Goal: Contribute content: Contribute content

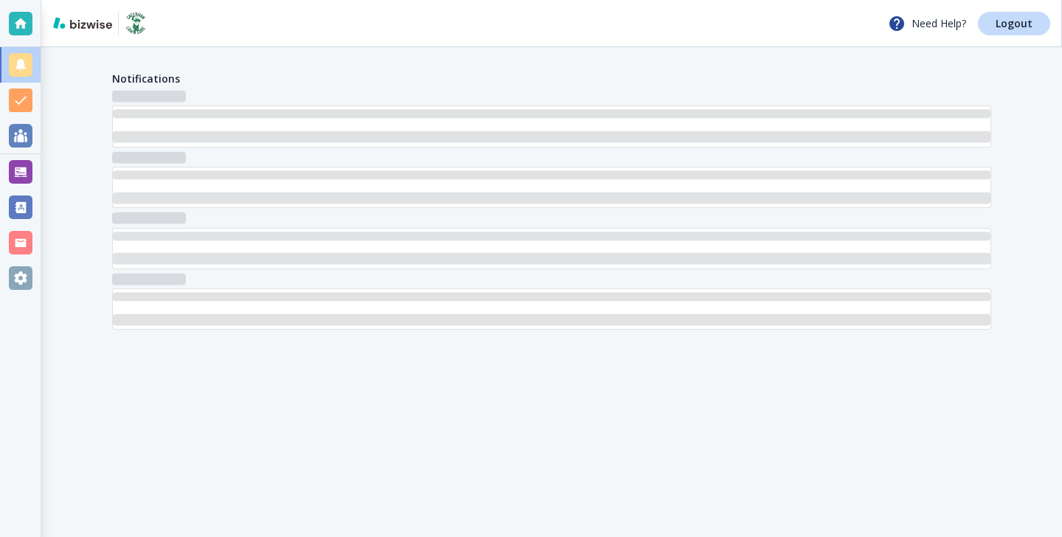
click at [38, 182] on div at bounding box center [20, 171] width 41 height 35
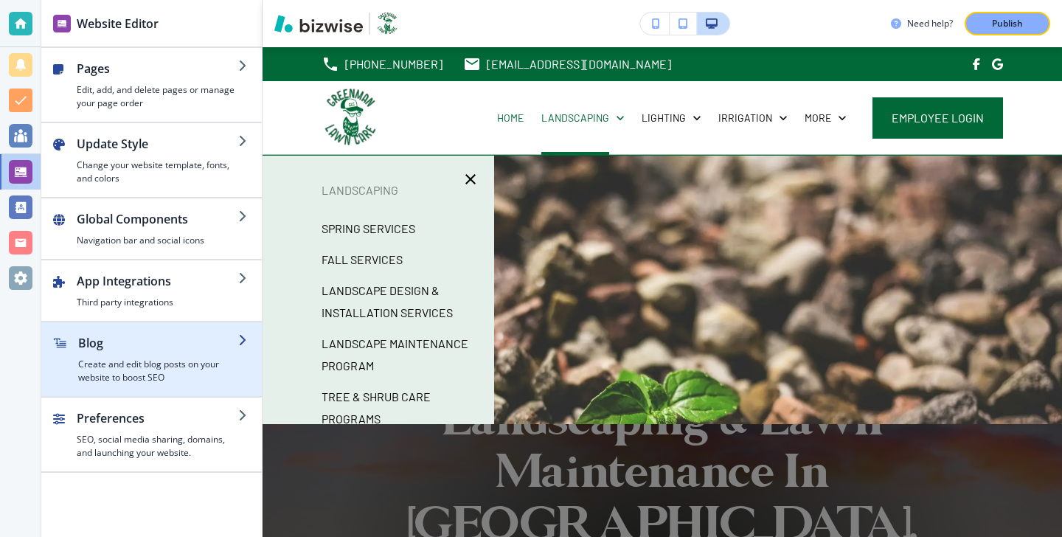
click at [127, 369] on h4 "Create and edit blog posts on your website to boost SEO" at bounding box center [158, 371] width 160 height 27
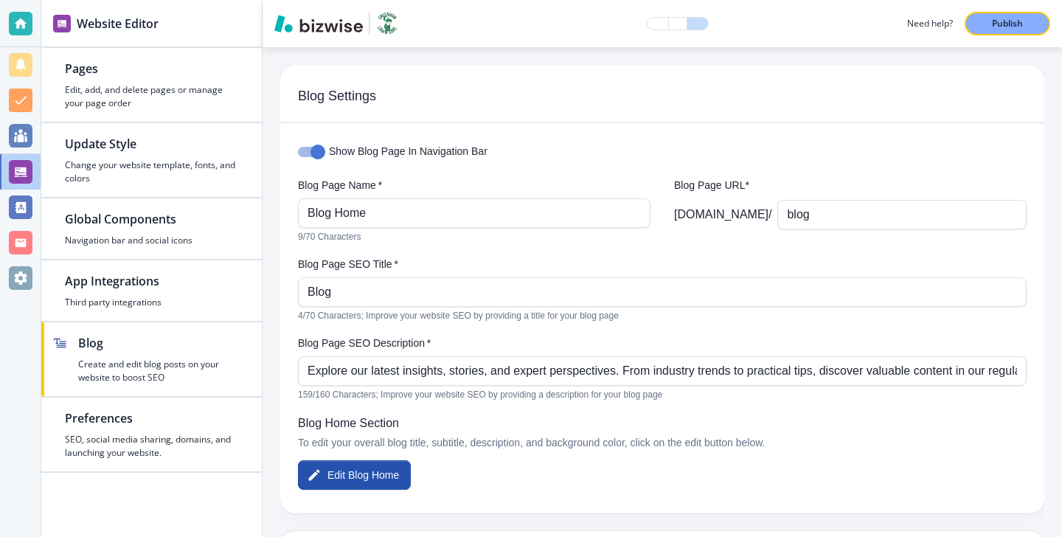
scroll to position [312, 0]
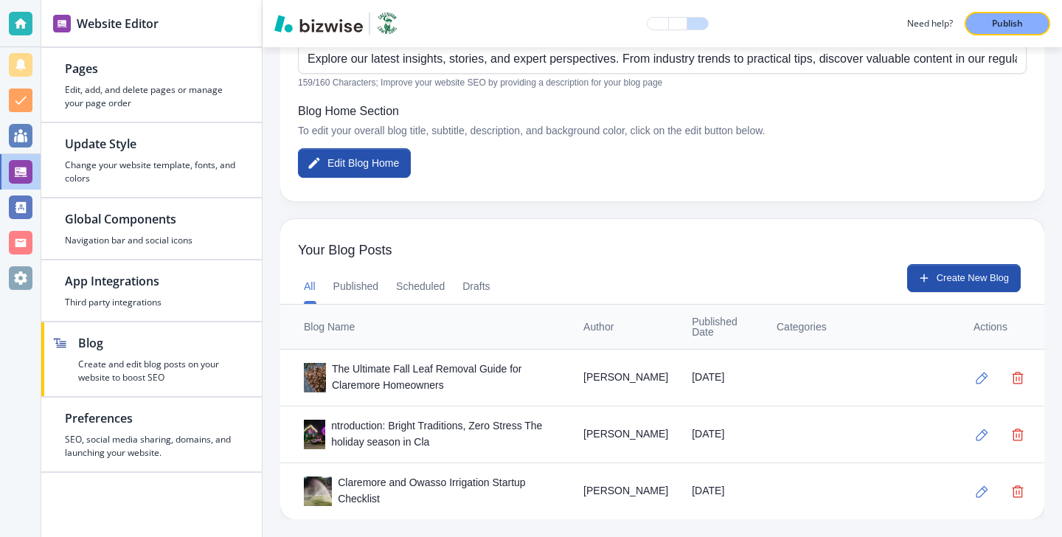
click at [978, 293] on div "All Published Scheduled Drafts Create New Blog" at bounding box center [662, 284] width 764 height 40
click at [961, 263] on div "Your Blog Posts" at bounding box center [662, 242] width 764 height 46
click at [953, 281] on button "Create New Blog" at bounding box center [964, 278] width 114 height 28
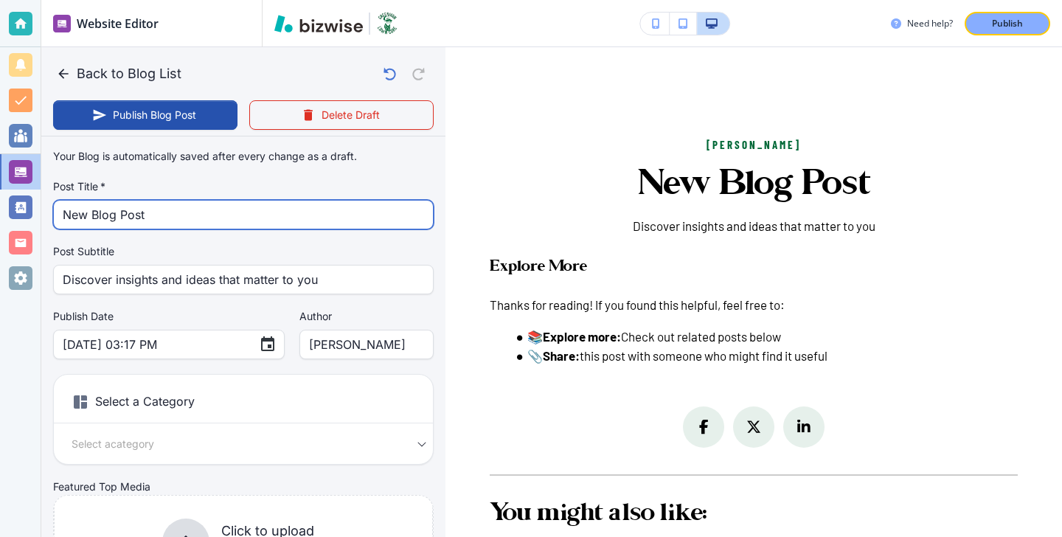
click at [302, 223] on input "New Blog Post" at bounding box center [243, 215] width 361 height 28
paste input "Drainage Fixes for [GEOGRAPHIC_DATA]: French Drains vs. Grading — Which Do You …"
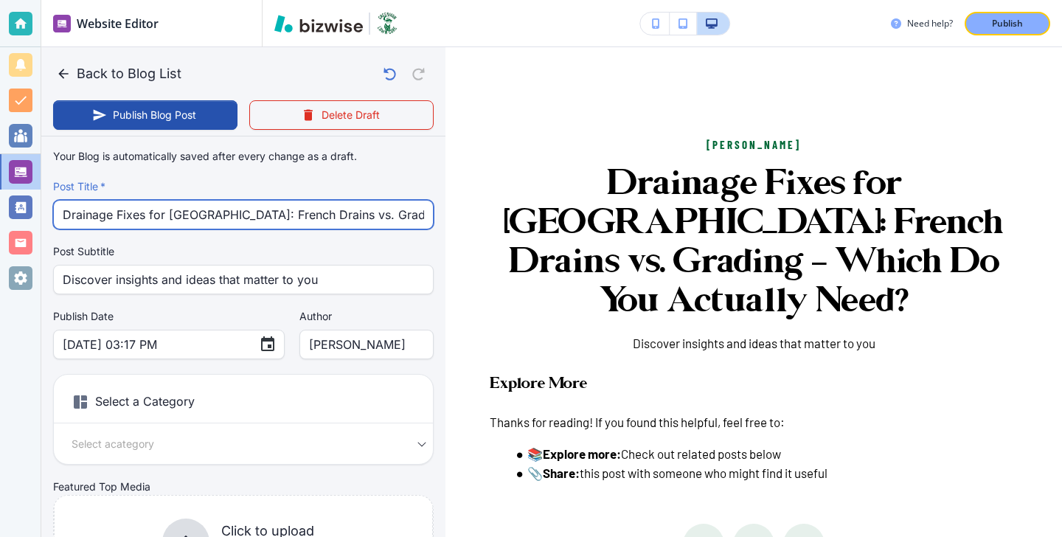
scroll to position [0, 196]
type input "Drainage Fixes for [GEOGRAPHIC_DATA]: French Drains vs. Grading — Which Do You …"
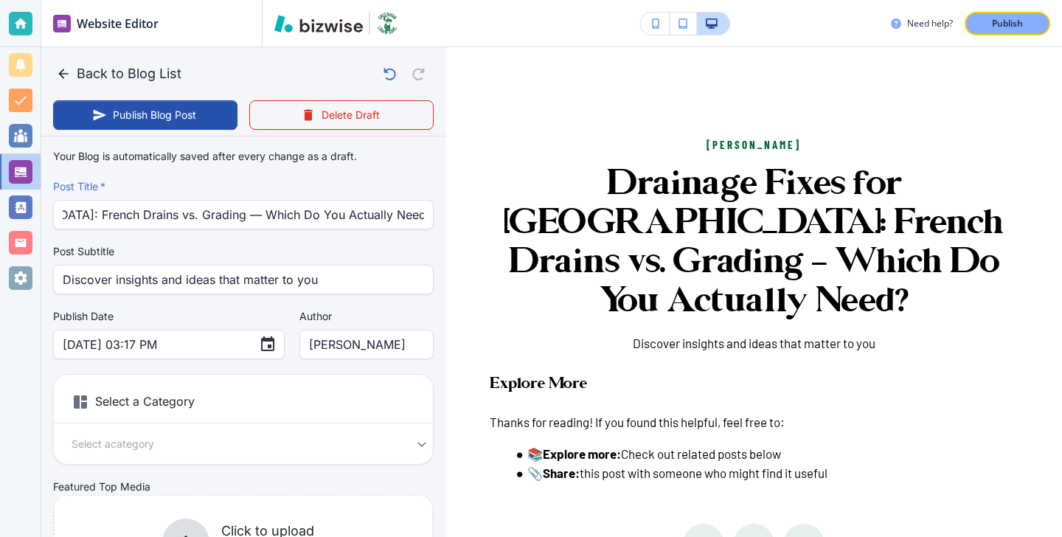
click at [302, 257] on label "Post Subtitle" at bounding box center [243, 251] width 380 height 15
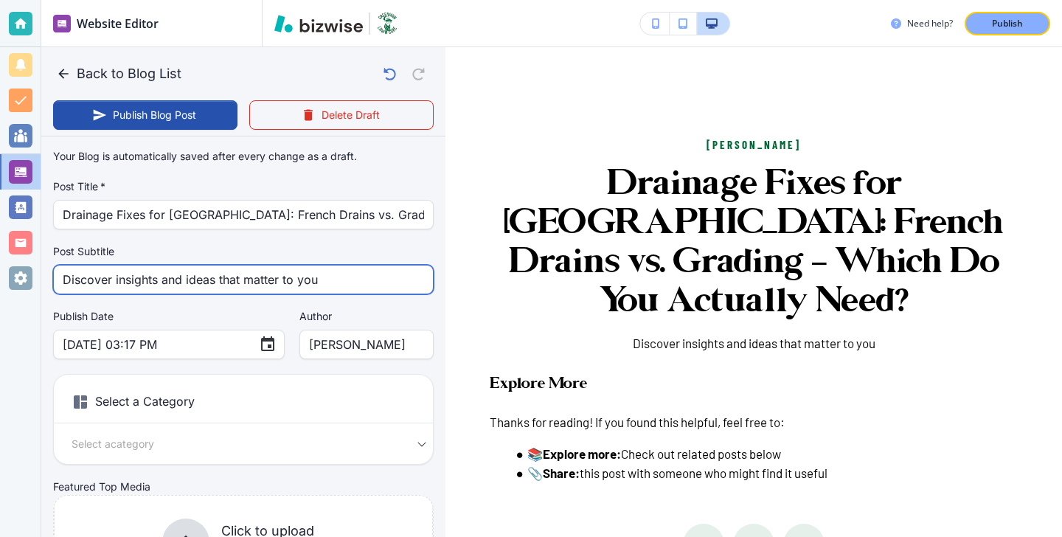
click at [307, 269] on input "Discover insights and ideas that matter to you" at bounding box center [243, 279] width 361 height 28
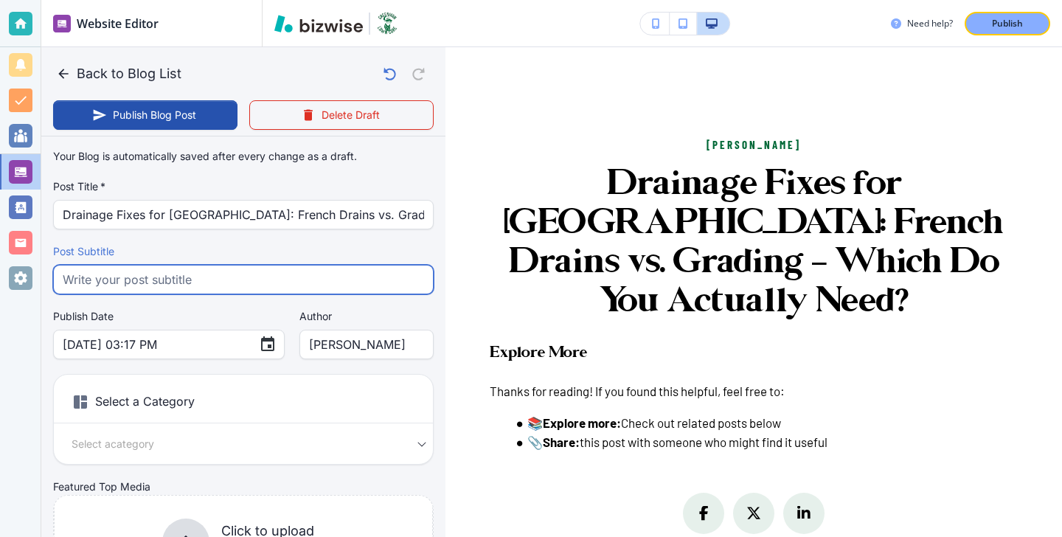
paste input "Rogers County drainage problems solved. Learn whether grading or a French drain…"
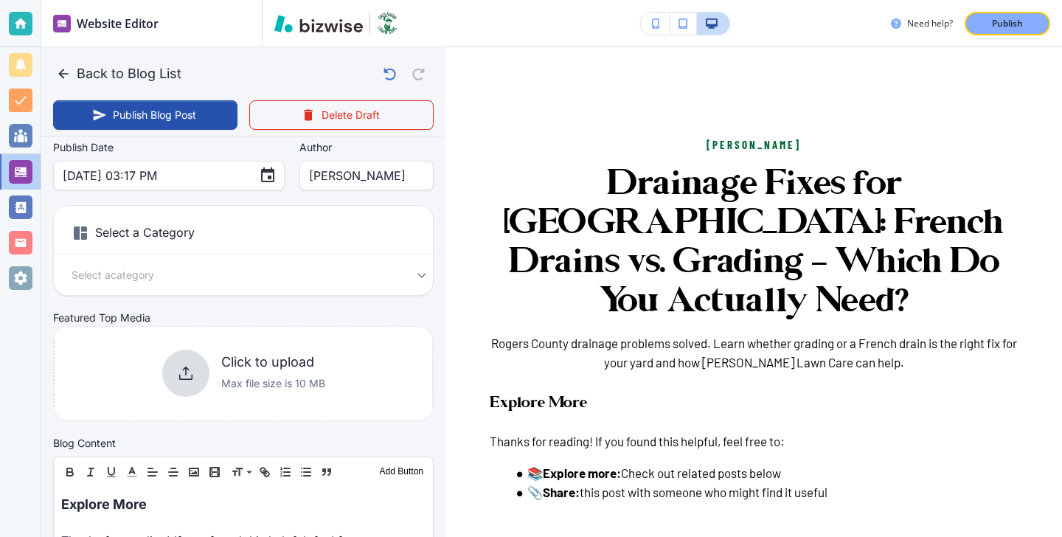
scroll to position [237, 0]
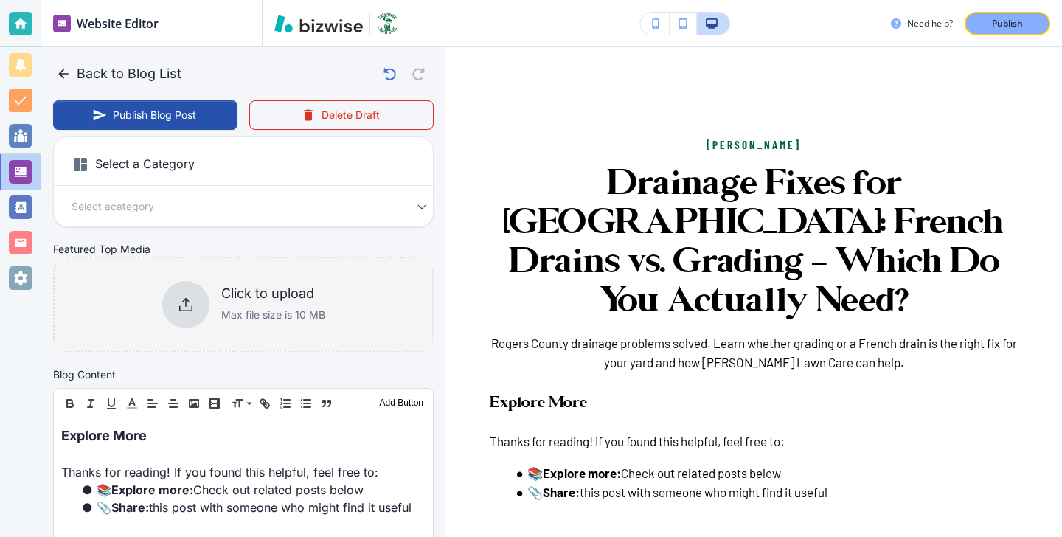
type input "Rogers County drainage problems solved. Learn whether grading or a French drain…"
click at [271, 296] on h6 "Click to upload" at bounding box center [273, 293] width 104 height 16
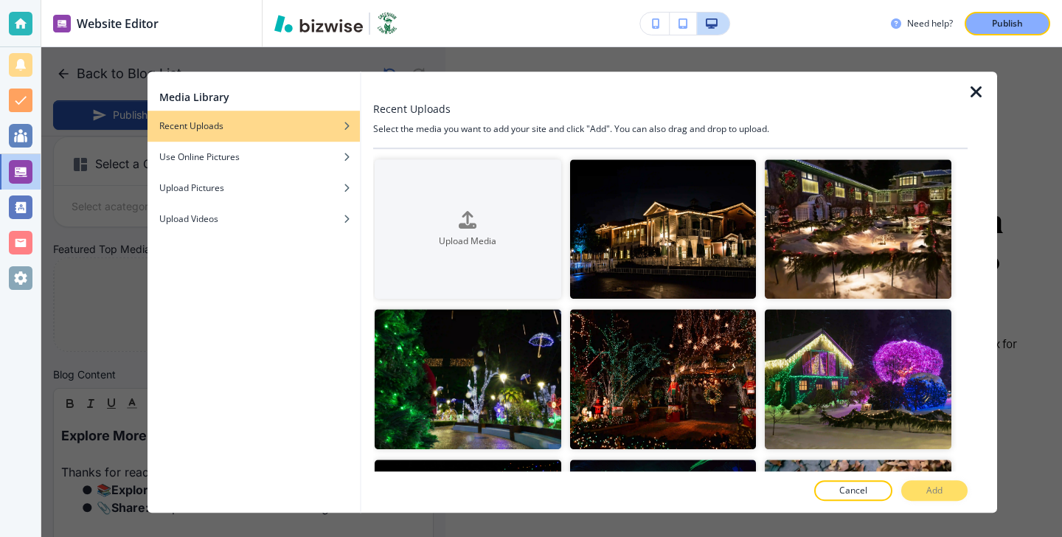
scroll to position [0, 0]
click at [246, 147] on div "button" at bounding box center [253, 146] width 212 height 9
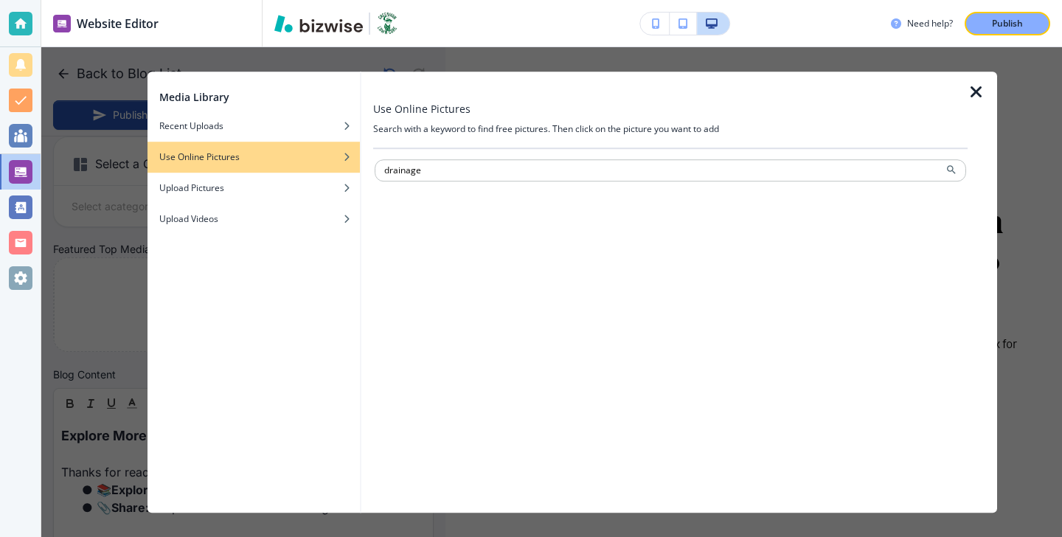
type input "drainage"
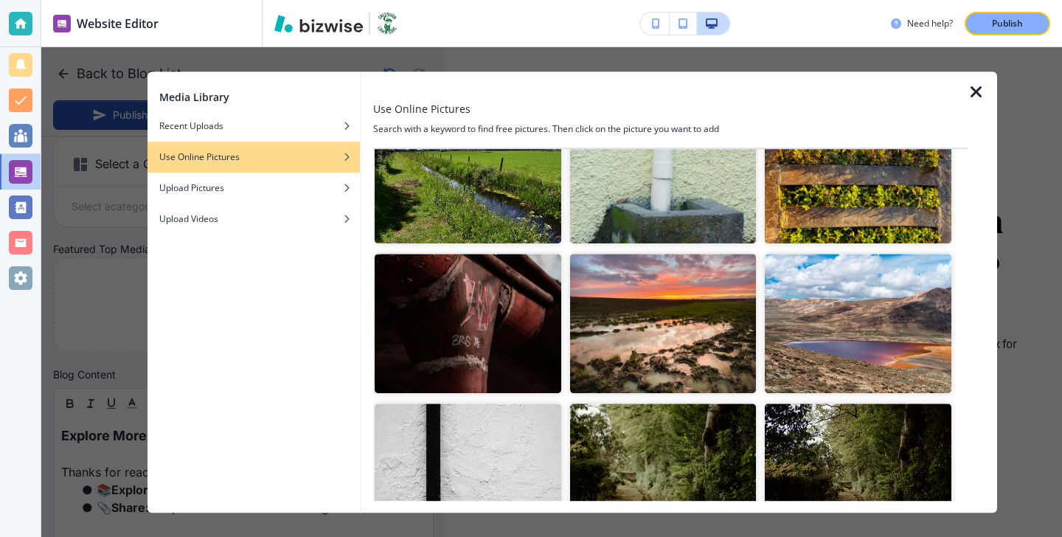
scroll to position [532, 0]
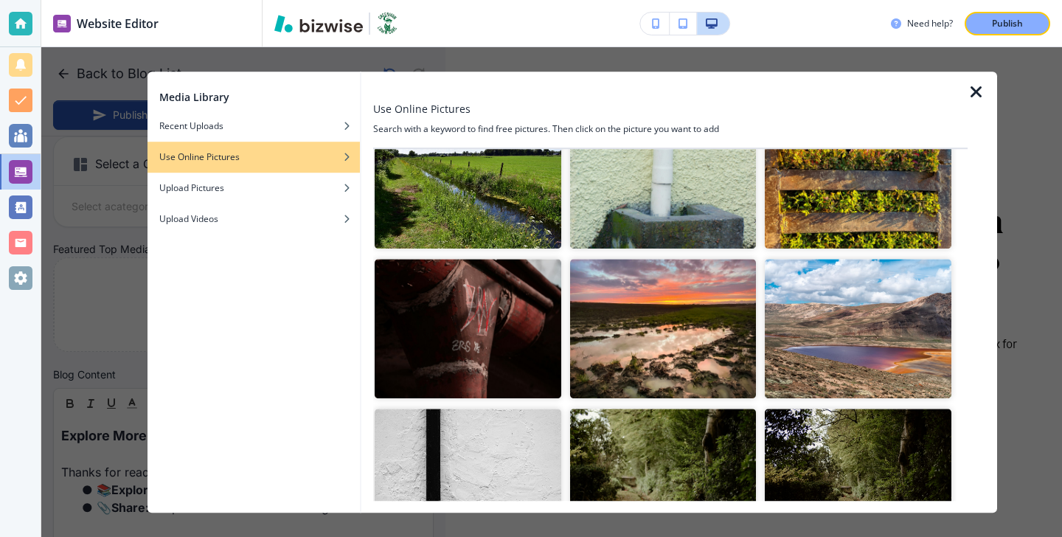
click at [492, 231] on img "button" at bounding box center [468, 178] width 187 height 139
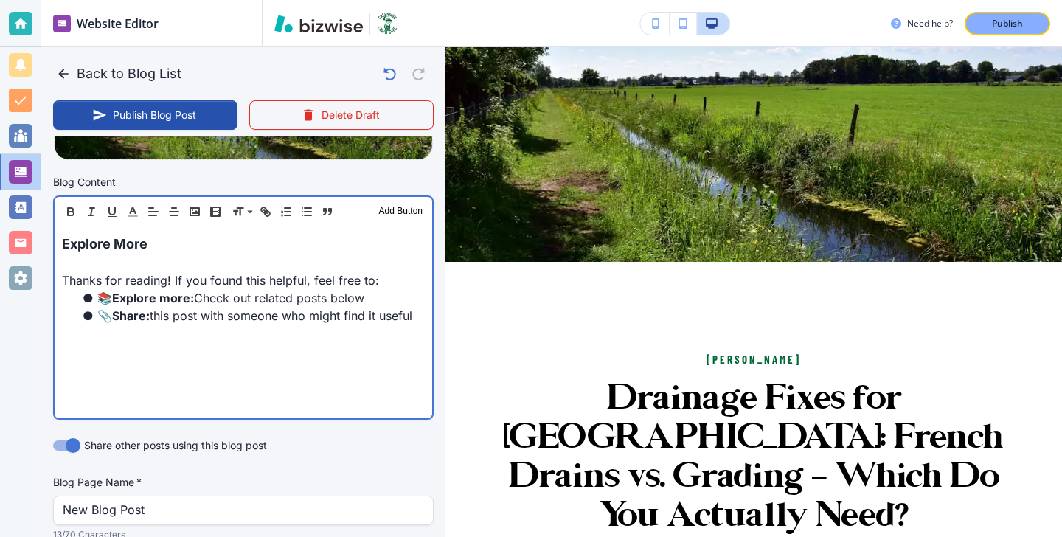
scroll to position [439, 0]
drag, startPoint x: 159, startPoint y: 243, endPoint x: 57, endPoint y: 233, distance: 103.0
click at [57, 232] on div "Explore More Thanks for reading! If you found this helpful, feel free to: 📚 Exp…" at bounding box center [243, 322] width 377 height 192
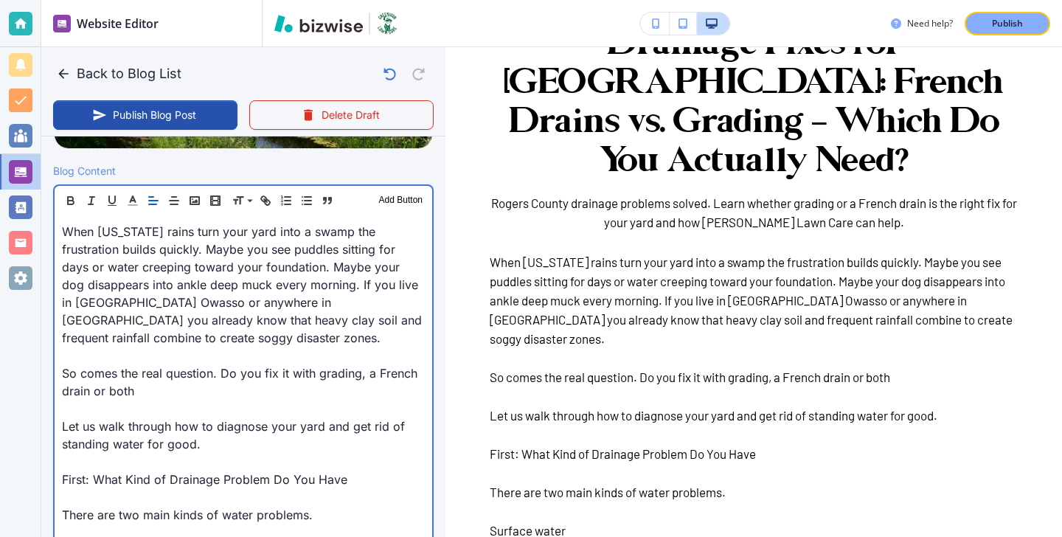
scroll to position [453, 0]
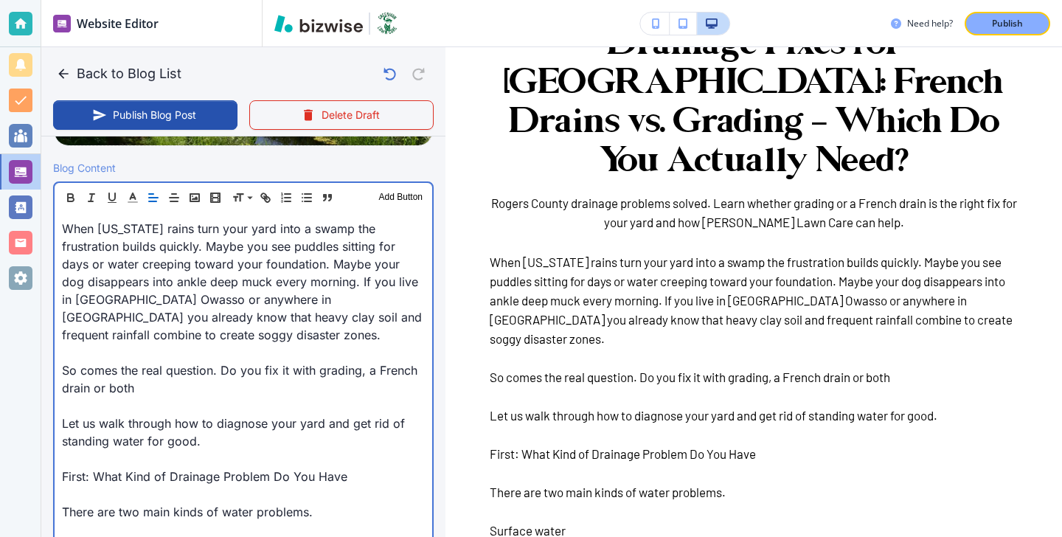
click at [152, 464] on p at bounding box center [243, 459] width 363 height 18
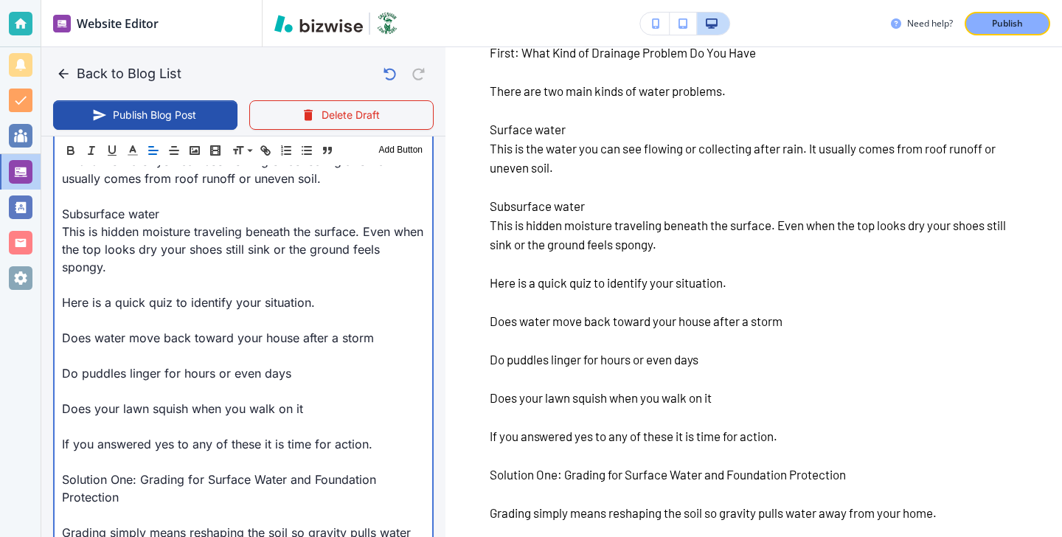
scroll to position [878, 0]
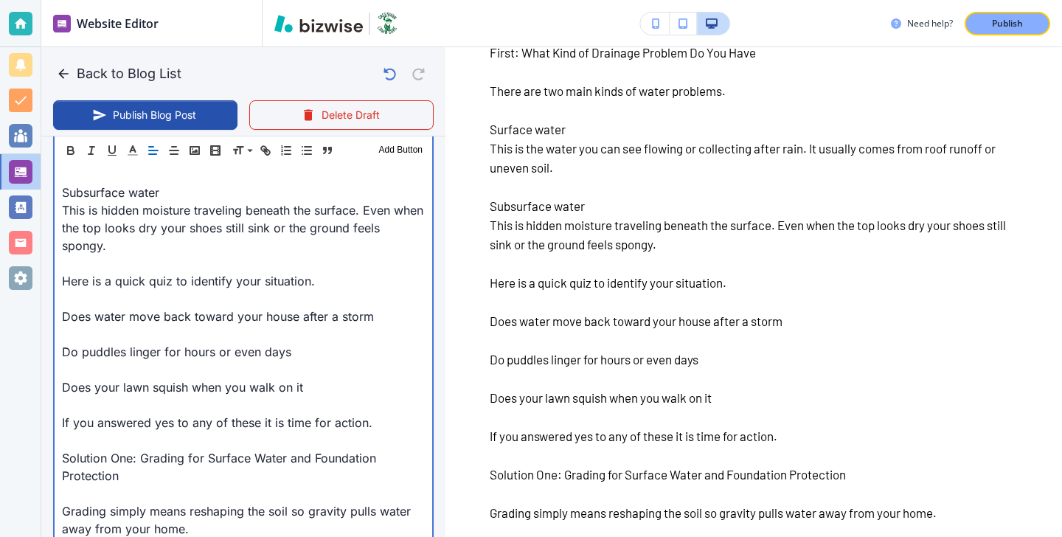
click at [111, 293] on p at bounding box center [243, 299] width 363 height 18
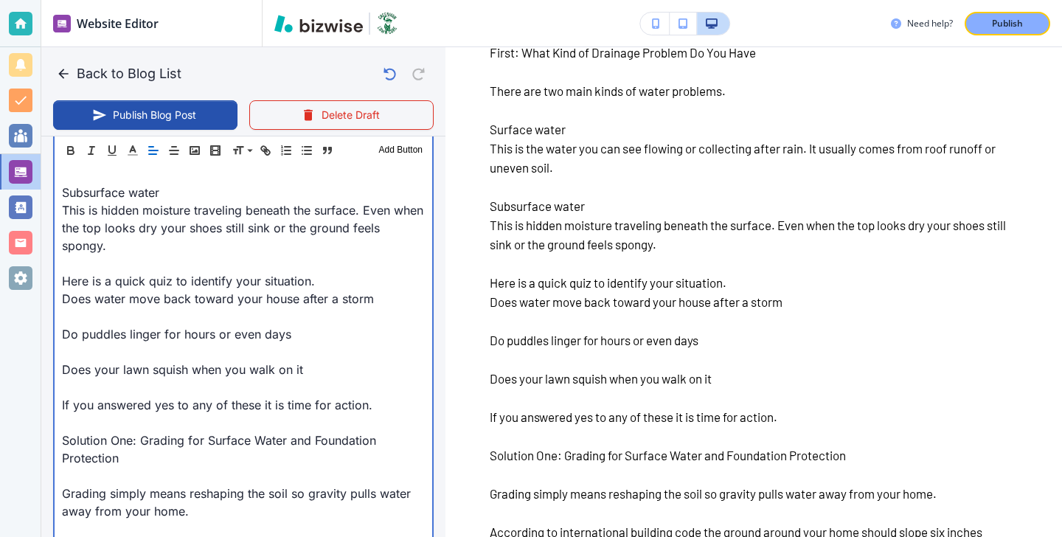
click at [92, 318] on p at bounding box center [243, 316] width 363 height 18
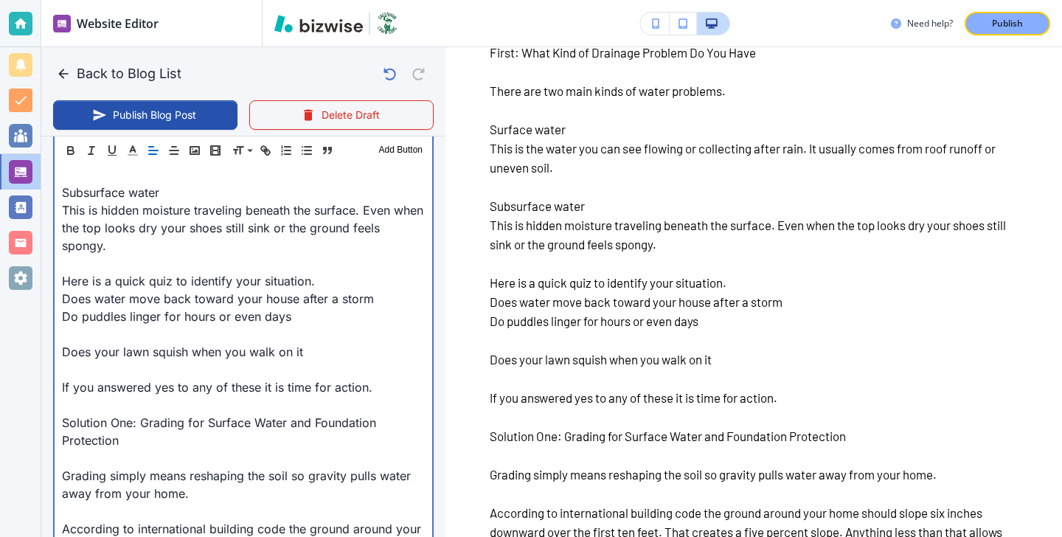
click at [92, 332] on p at bounding box center [243, 334] width 363 height 18
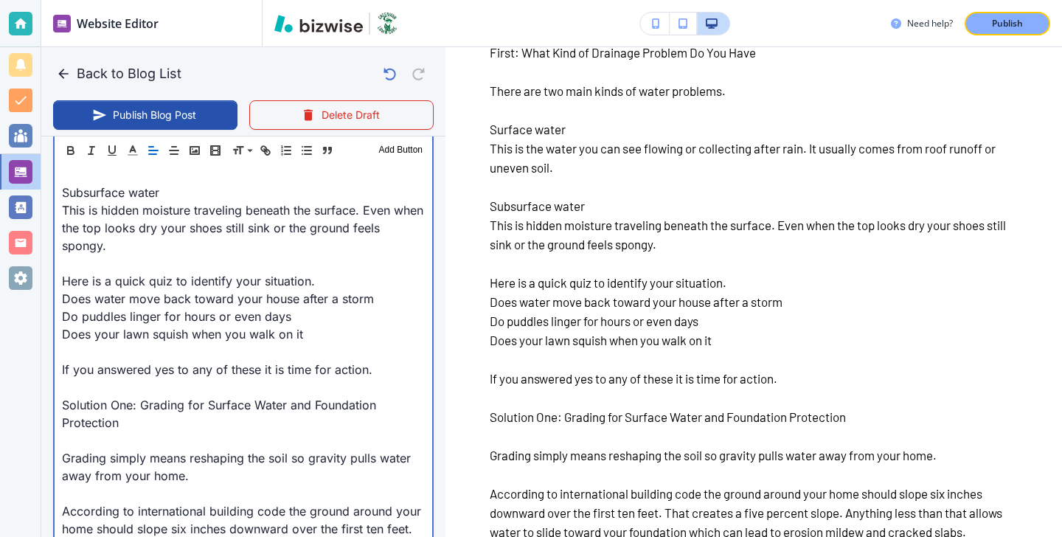
click at [74, 340] on p "Does your lawn squish when you walk on it" at bounding box center [243, 334] width 363 height 18
click at [74, 345] on p at bounding box center [243, 352] width 363 height 18
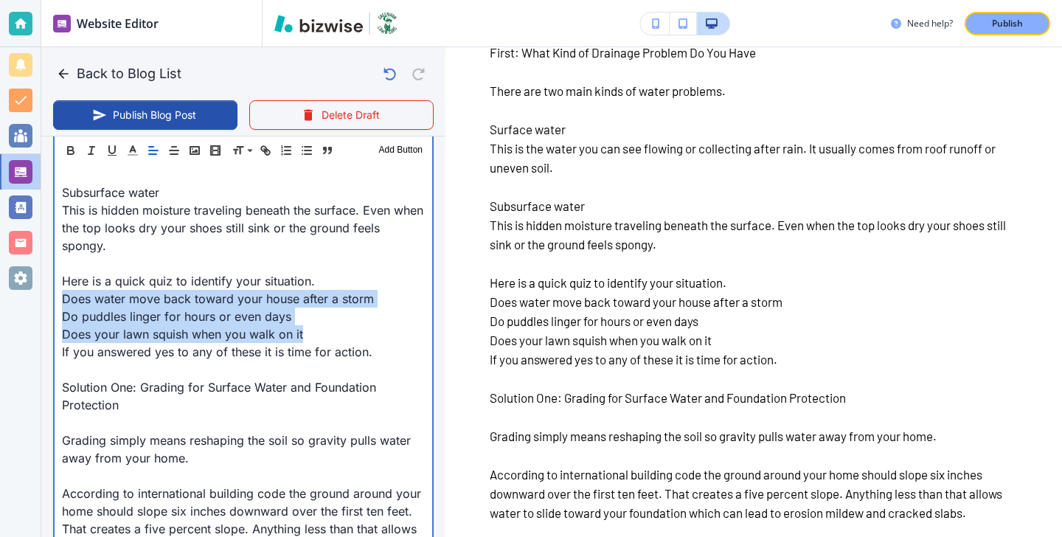
drag, startPoint x: 332, startPoint y: 335, endPoint x: 49, endPoint y: 304, distance: 284.9
click at [49, 304] on div "Blog Content Header 1 Header 2 Header 3 Body Text Add Button When [US_STATE] ra…" at bounding box center [243, 270] width 404 height 1071
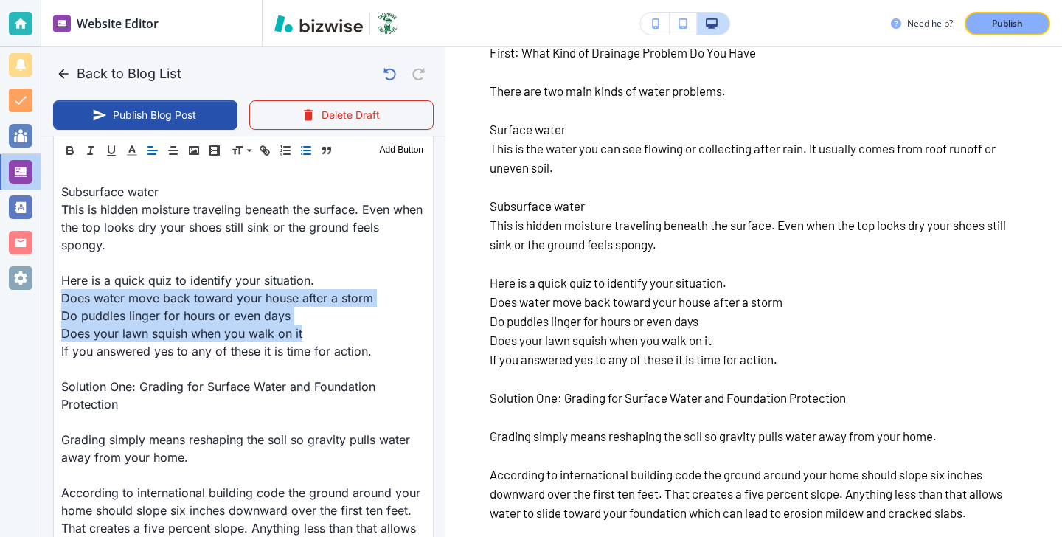
click at [302, 147] on line "button" at bounding box center [302, 147] width 0 height 0
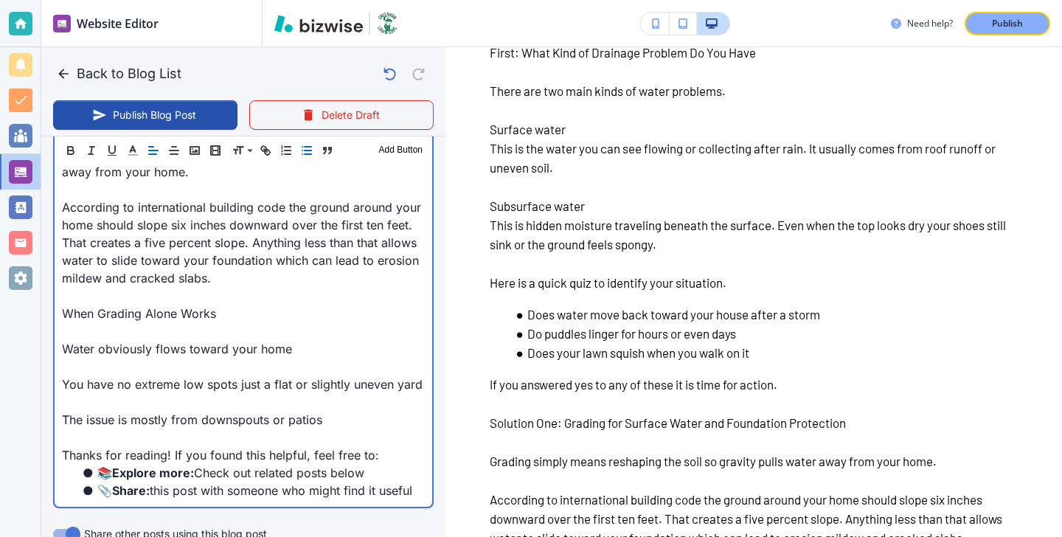
scroll to position [1168, 0]
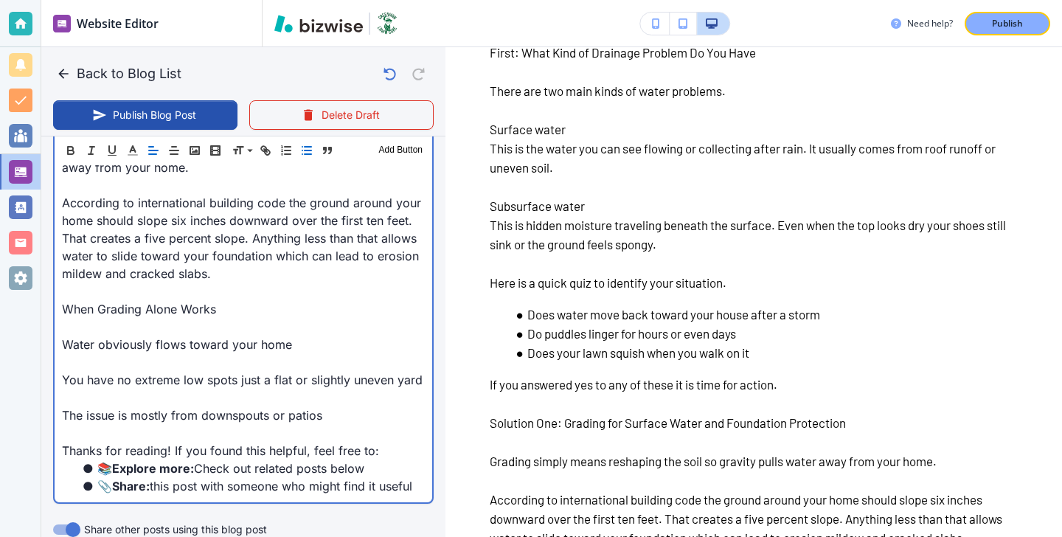
click at [184, 335] on p "Water obviously flows toward your home" at bounding box center [243, 344] width 363 height 18
click at [228, 322] on p at bounding box center [243, 327] width 363 height 18
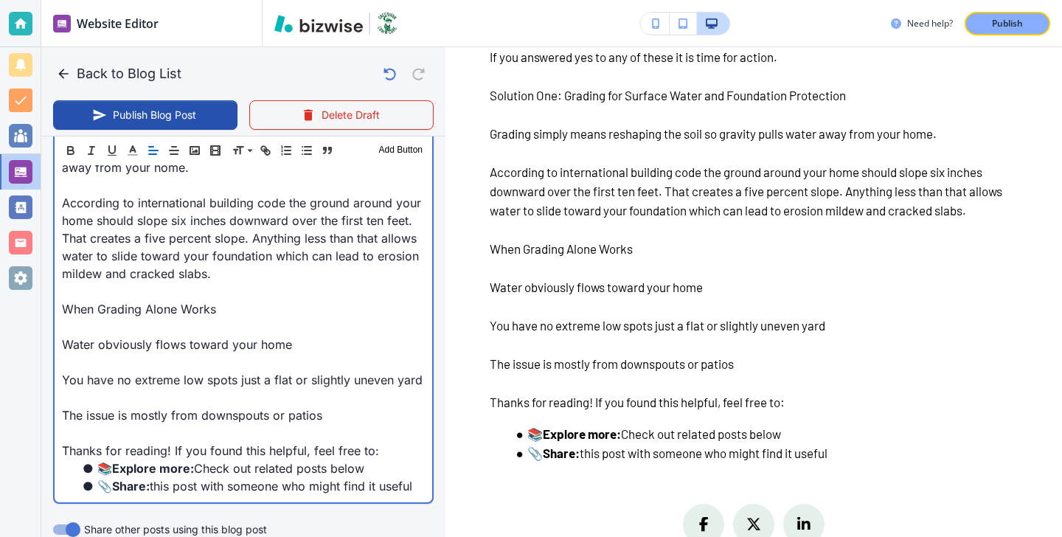
scroll to position [1093, 0]
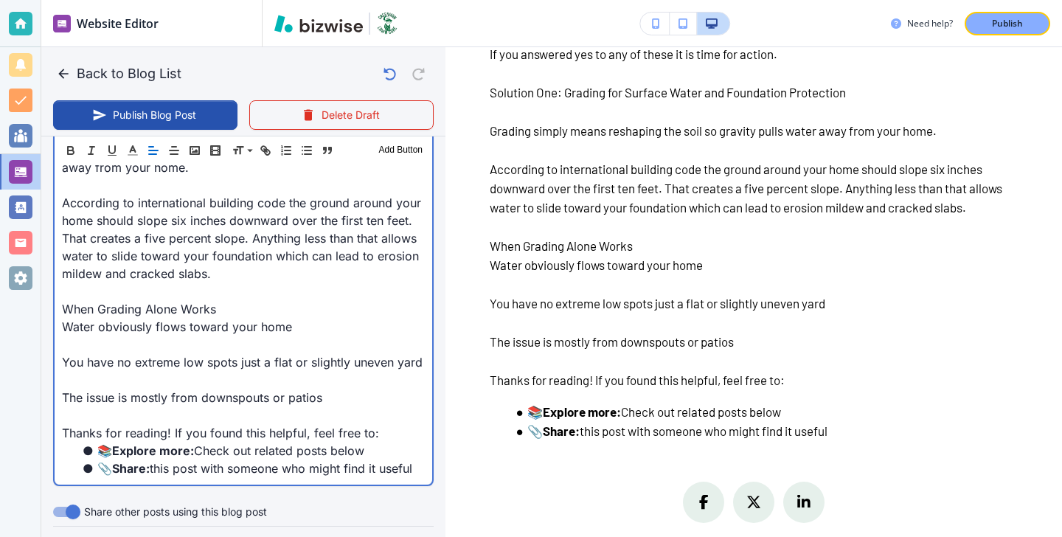
click at [178, 349] on p at bounding box center [243, 344] width 363 height 18
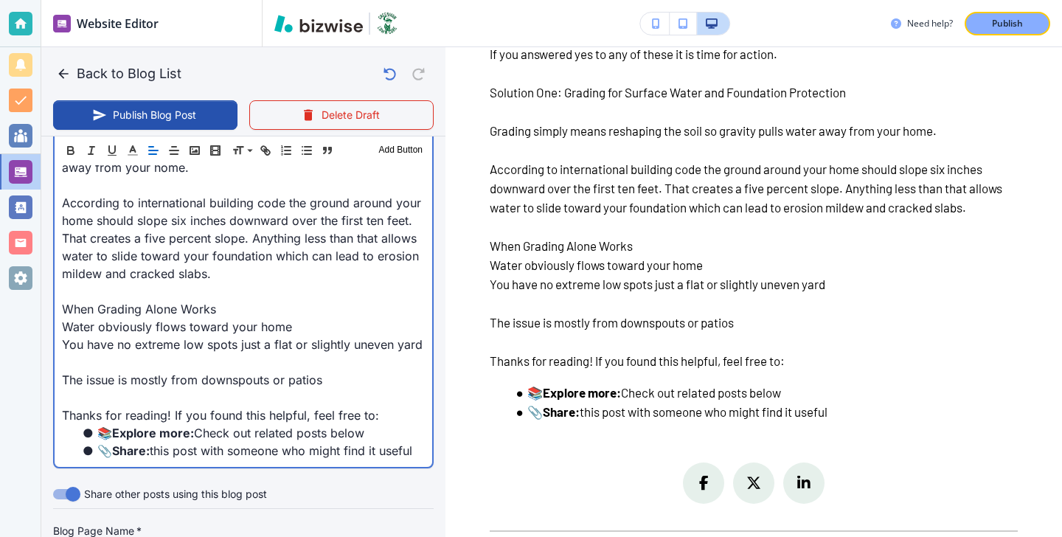
click at [118, 372] on p "The issue is mostly from downspouts or patios" at bounding box center [243, 380] width 363 height 18
click at [102, 362] on p at bounding box center [243, 362] width 363 height 18
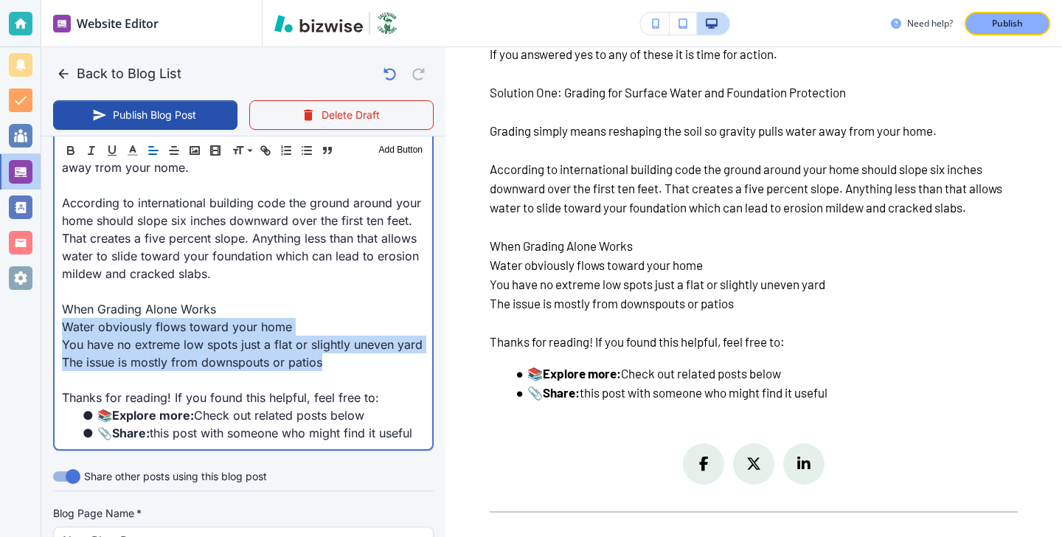
drag, startPoint x: 361, startPoint y: 361, endPoint x: 43, endPoint y: 332, distance: 319.0
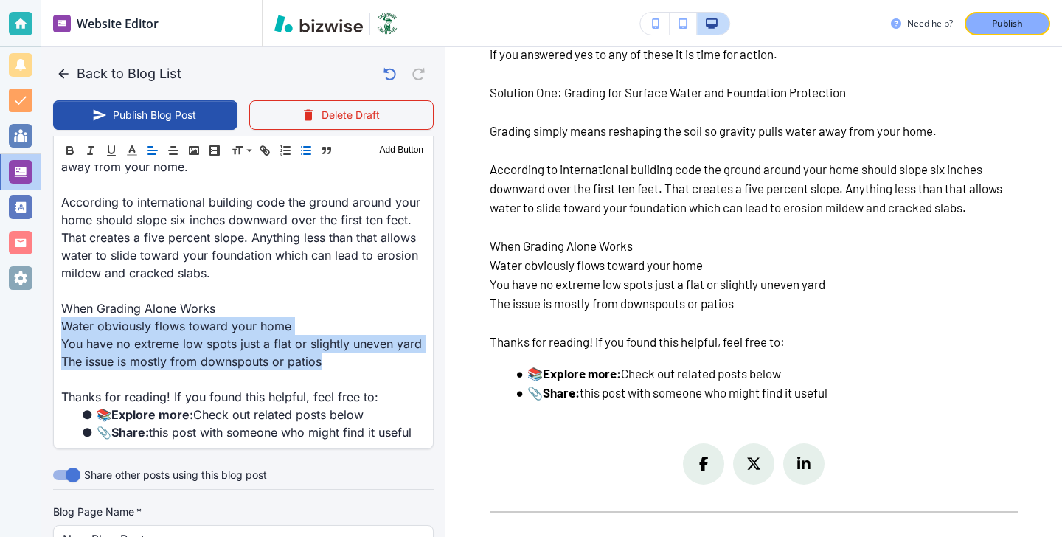
click at [309, 153] on icon "button" at bounding box center [305, 150] width 13 height 13
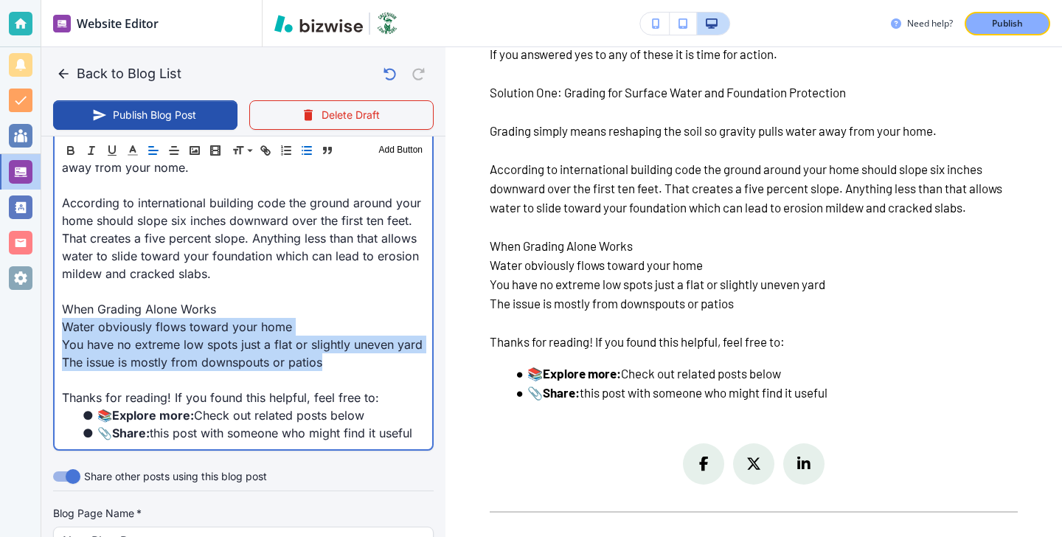
scroll to position [1168, 0]
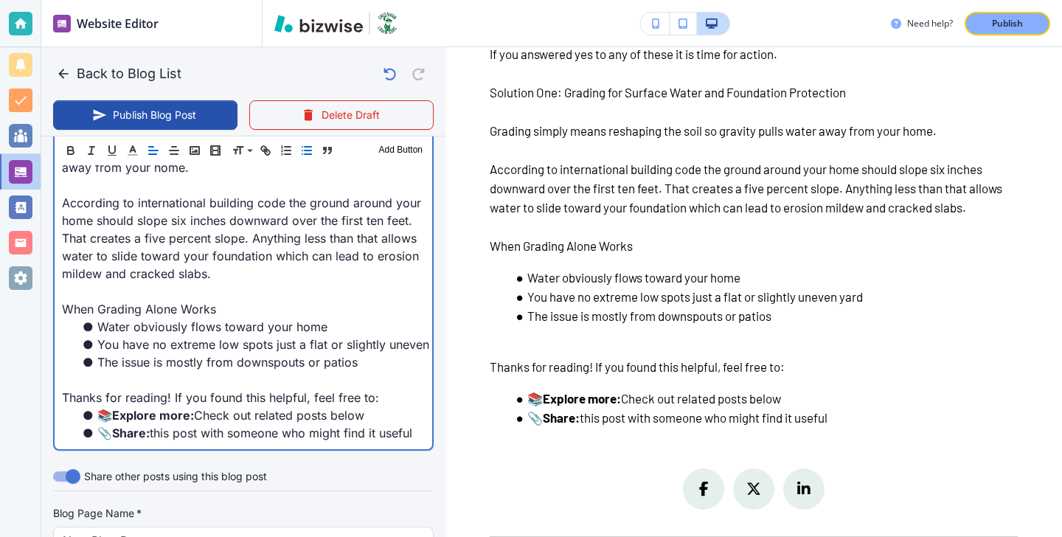
click at [372, 365] on li "The issue is mostly from downspouts or patios" at bounding box center [252, 362] width 345 height 18
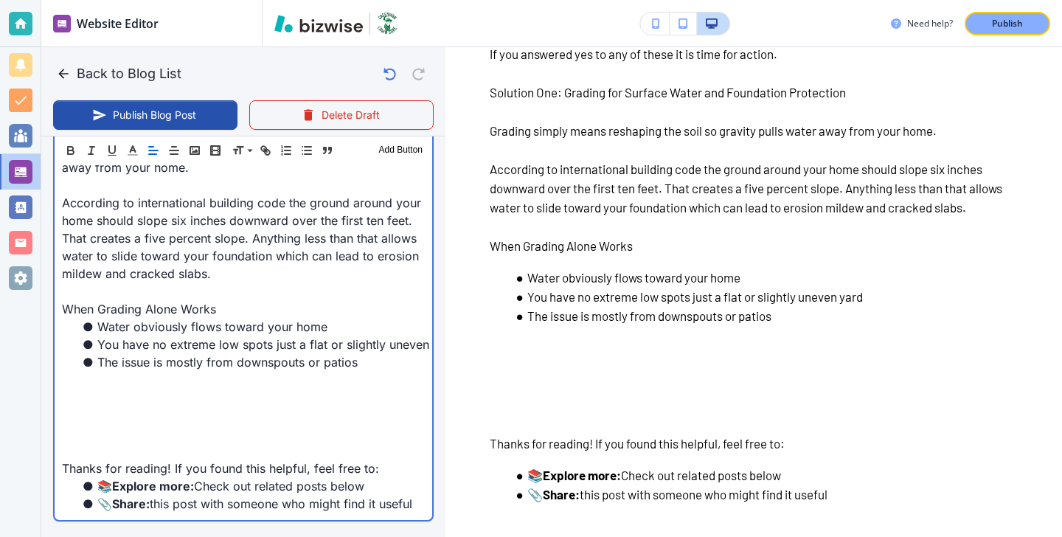
click at [268, 394] on p at bounding box center [243, 398] width 363 height 18
click at [95, 414] on p at bounding box center [243, 415] width 363 height 18
click at [95, 391] on p at bounding box center [243, 398] width 363 height 18
click at [108, 390] on p at bounding box center [243, 398] width 363 height 18
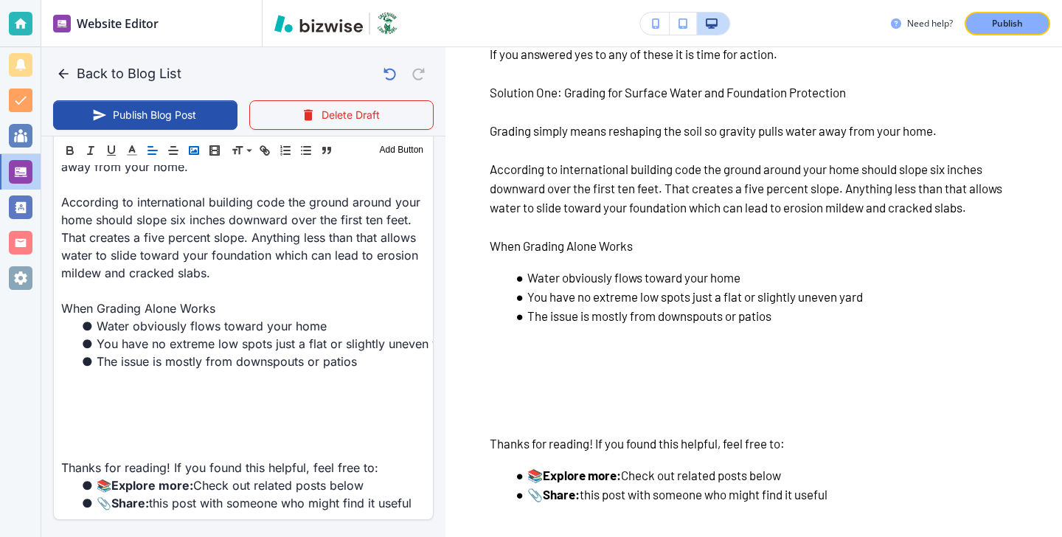
click at [201, 152] on button "button" at bounding box center [194, 151] width 21 height 18
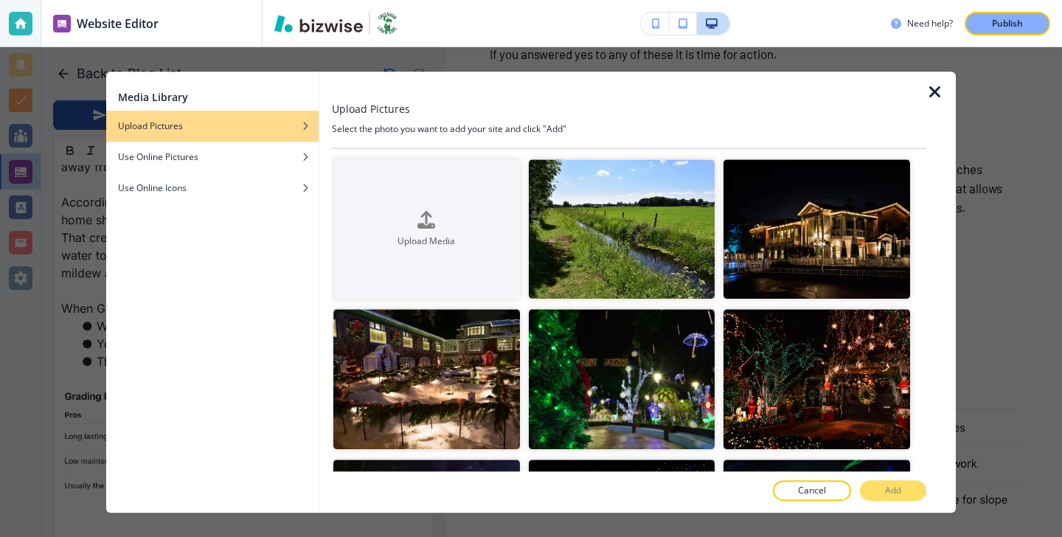
click at [943, 96] on icon "button" at bounding box center [935, 92] width 18 height 18
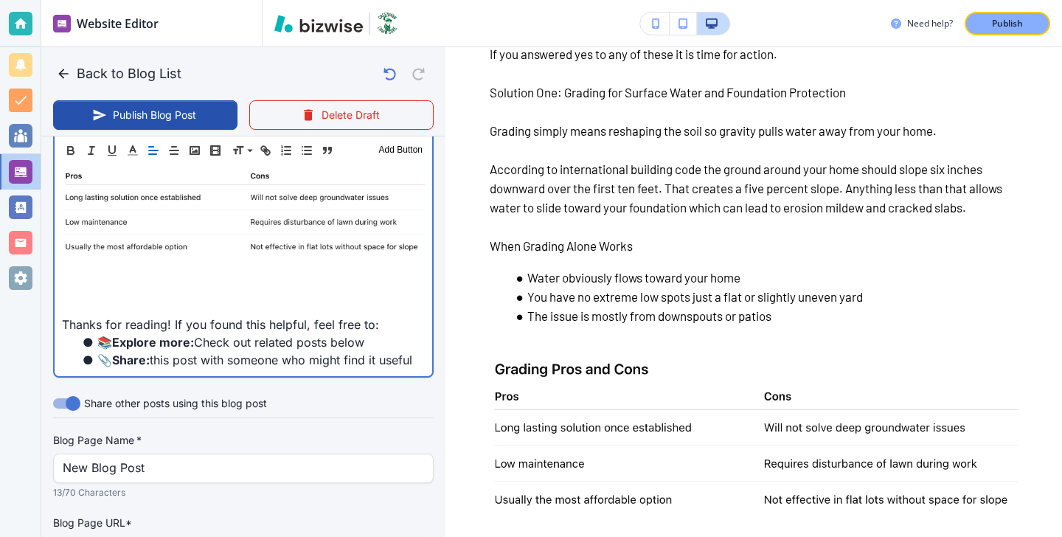
click at [232, 280] on p at bounding box center [243, 289] width 363 height 18
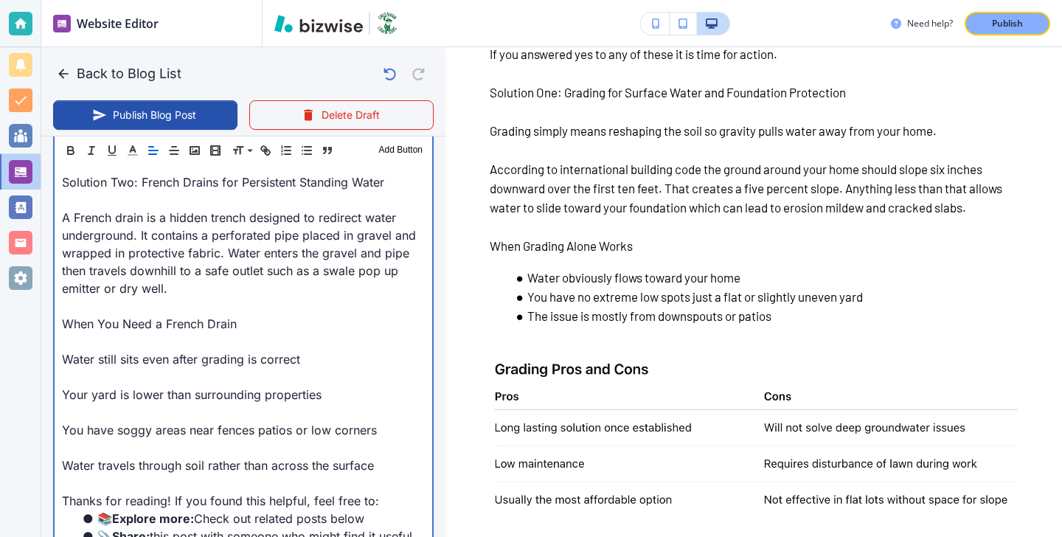
scroll to position [1533, 0]
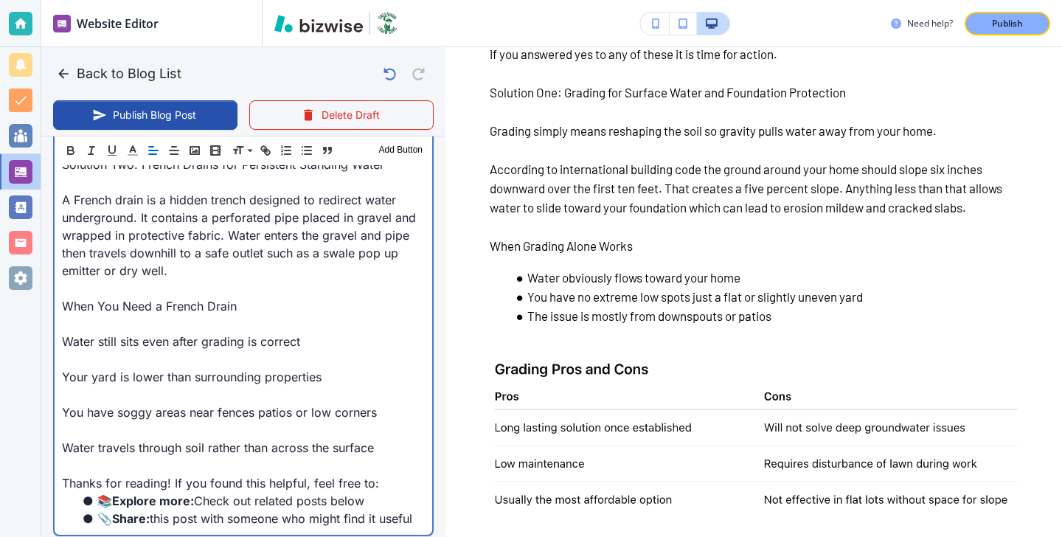
click at [158, 439] on p "Water travels through soil rather than across the surface" at bounding box center [243, 448] width 363 height 18
click at [144, 430] on p at bounding box center [243, 430] width 363 height 18
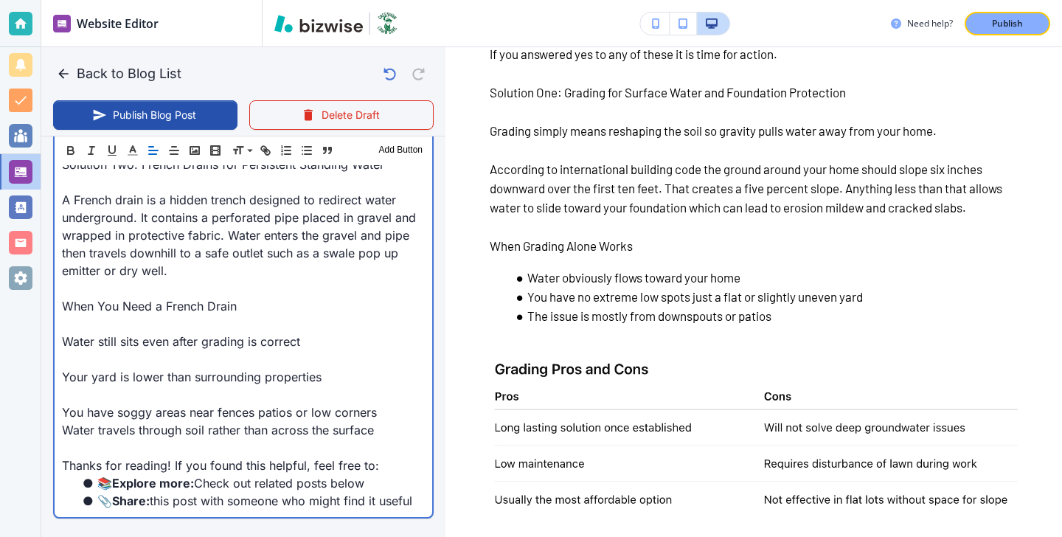
click at [113, 391] on p at bounding box center [243, 395] width 363 height 18
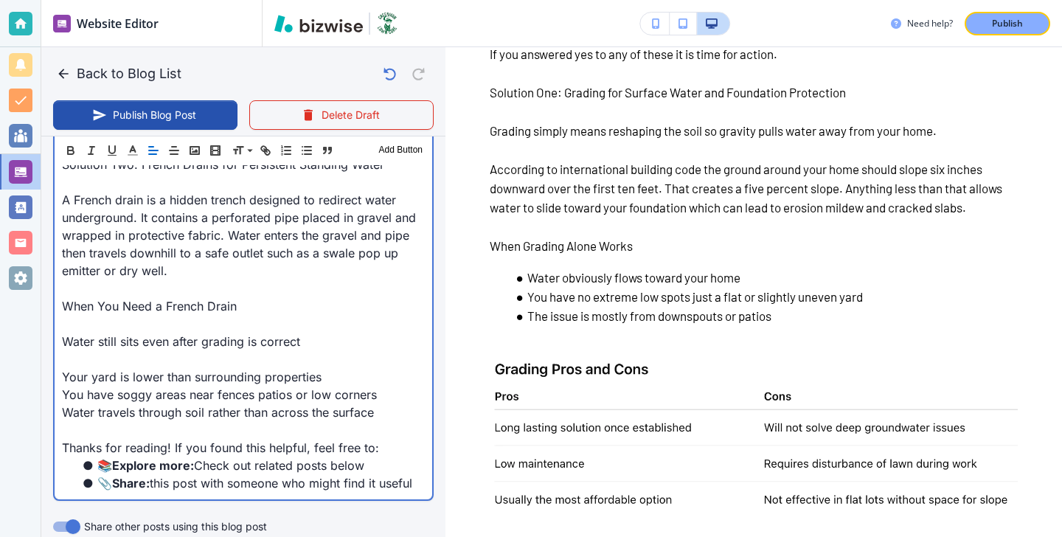
click at [114, 366] on p at bounding box center [243, 359] width 363 height 18
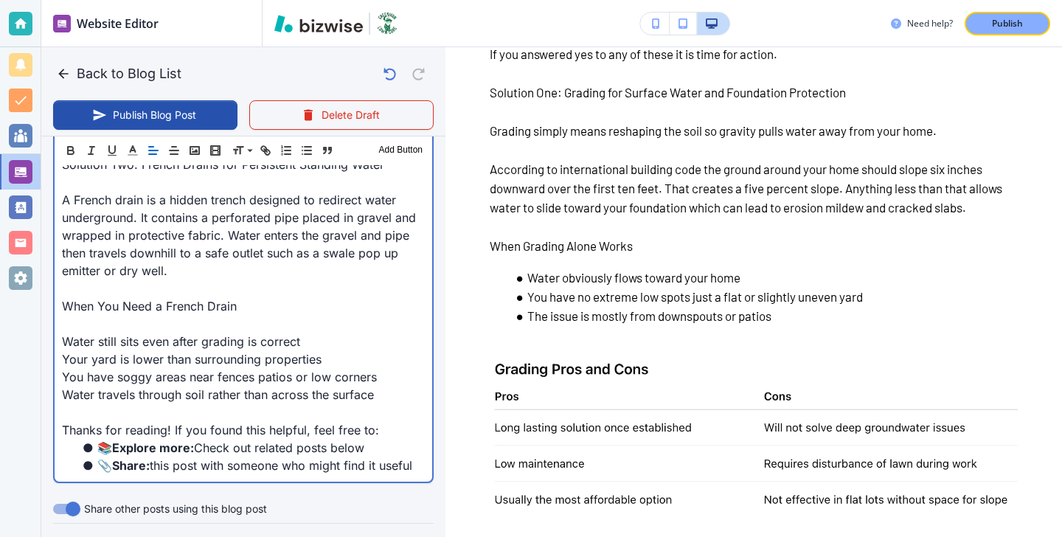
click at [237, 300] on p "When You Need a French Drain" at bounding box center [243, 306] width 363 height 18
click at [235, 324] on p at bounding box center [243, 324] width 363 height 18
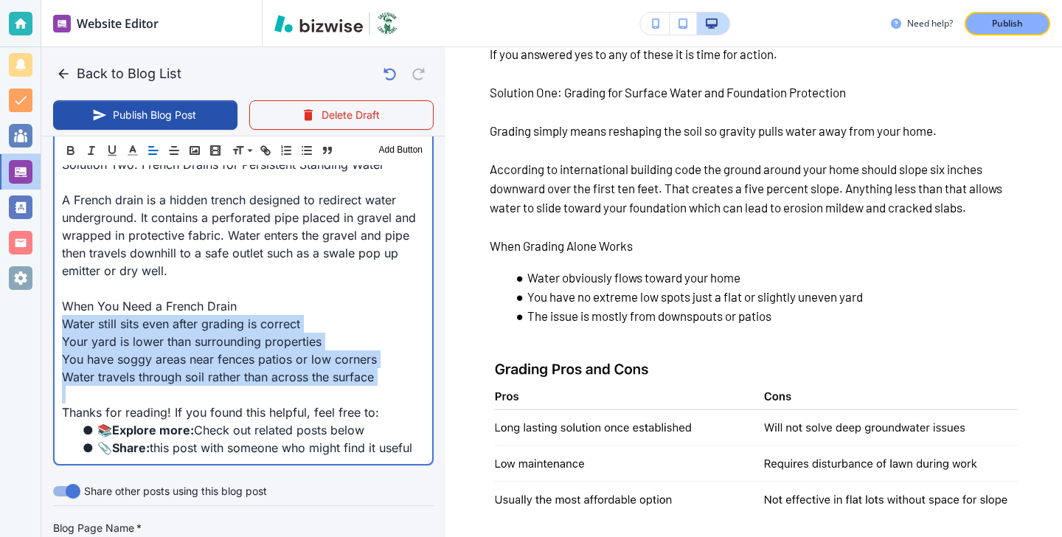
scroll to position [0, 23]
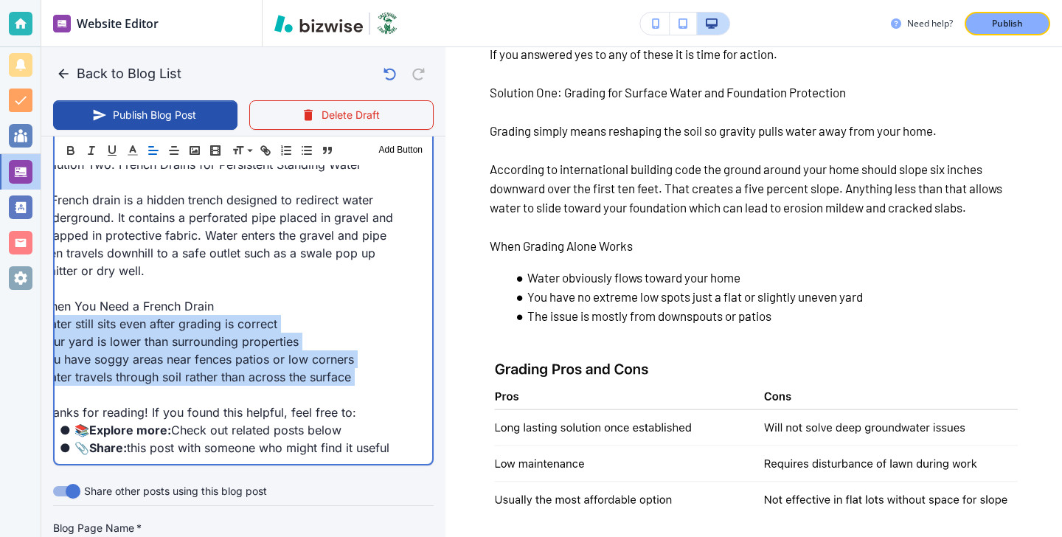
drag, startPoint x: 64, startPoint y: 324, endPoint x: 437, endPoint y: 392, distance: 379.1
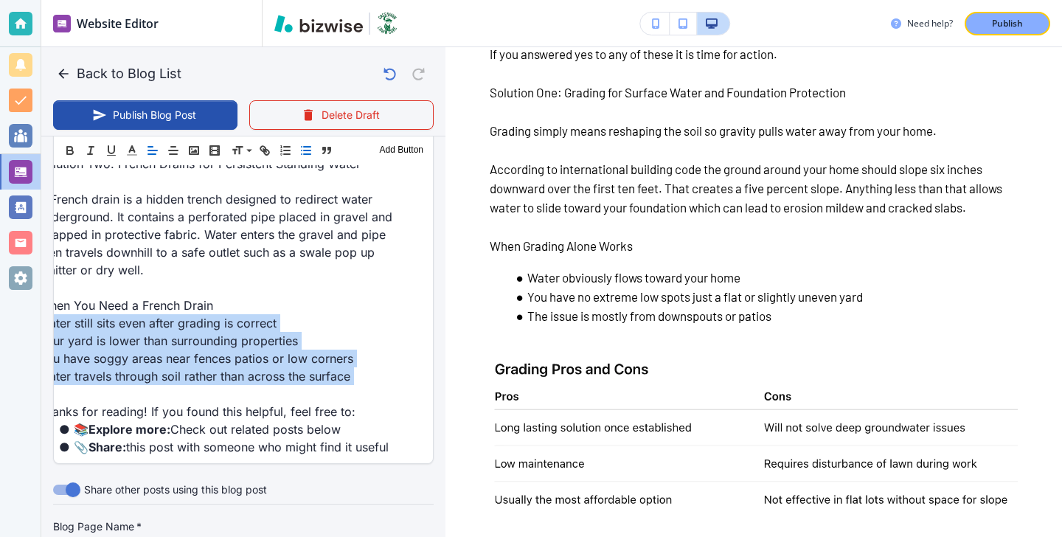
scroll to position [0, 21]
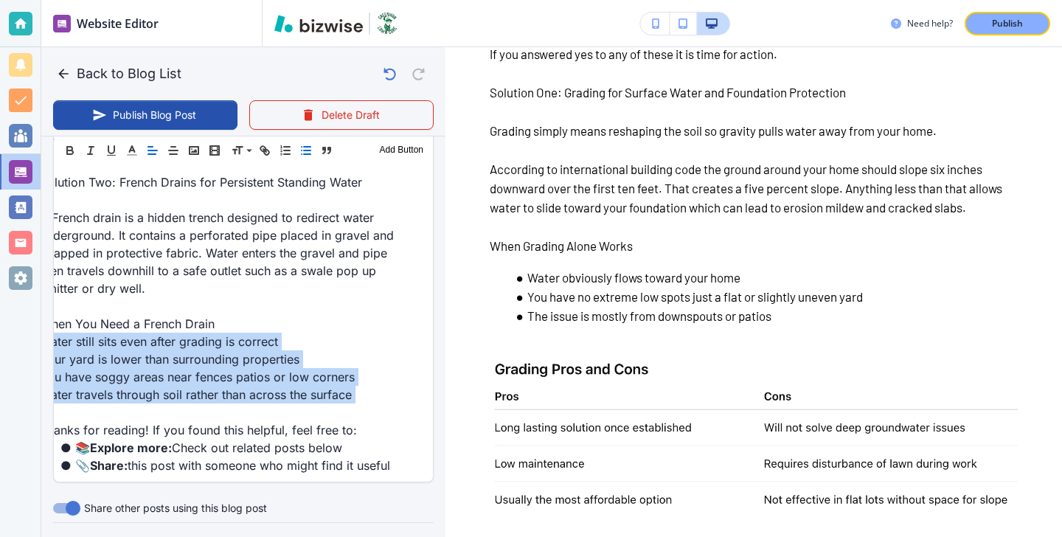
click at [307, 156] on icon "button" at bounding box center [305, 150] width 13 height 13
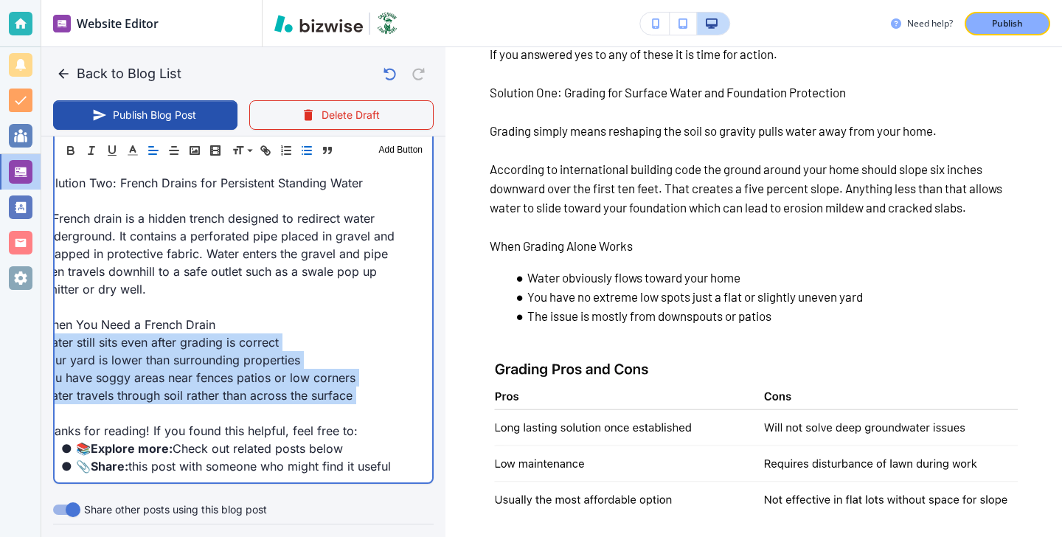
scroll to position [1533, 0]
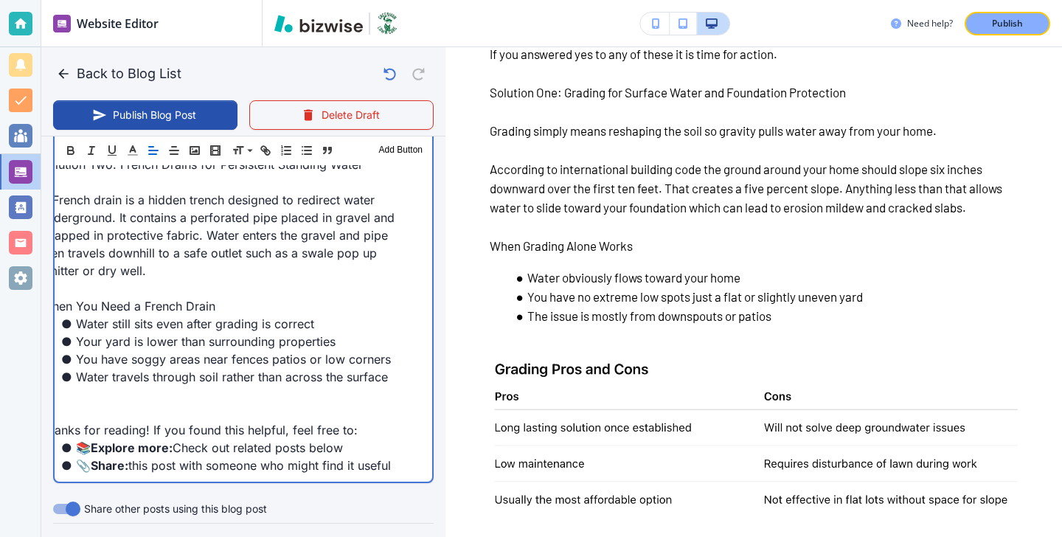
click at [172, 394] on p at bounding box center [222, 395] width 363 height 18
click at [129, 406] on p at bounding box center [222, 412] width 363 height 18
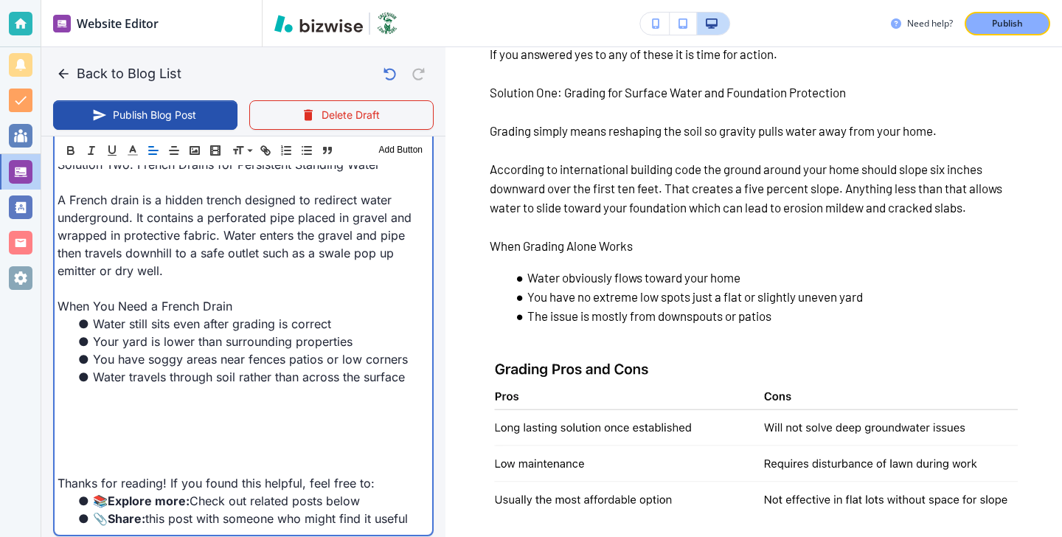
scroll to position [0, 0]
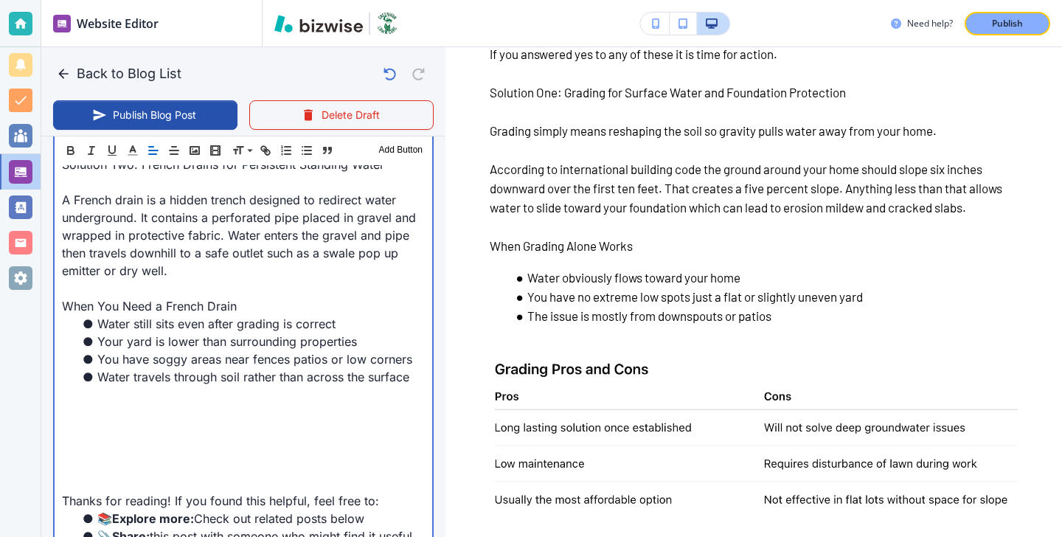
click at [78, 422] on p at bounding box center [243, 430] width 363 height 18
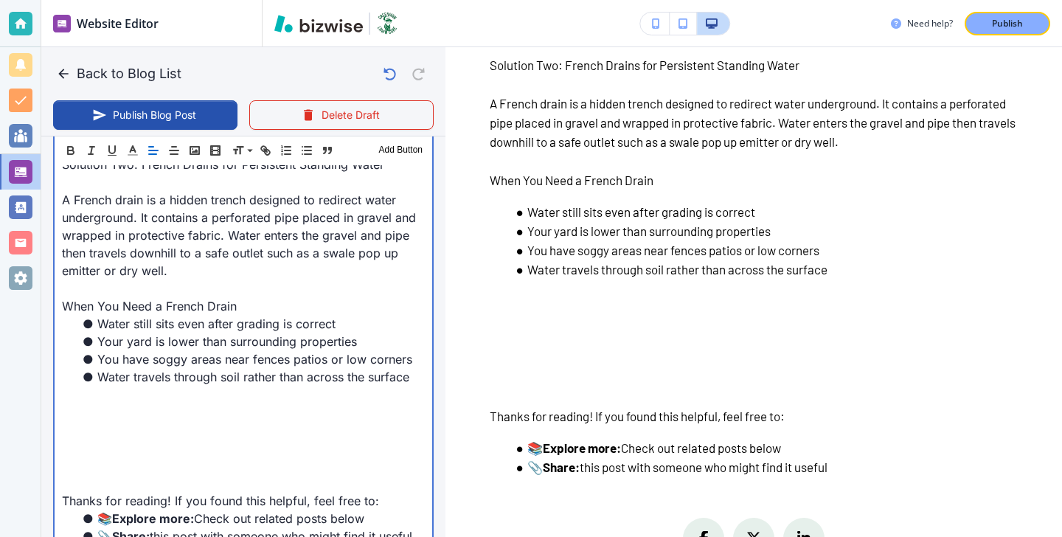
scroll to position [1571, 0]
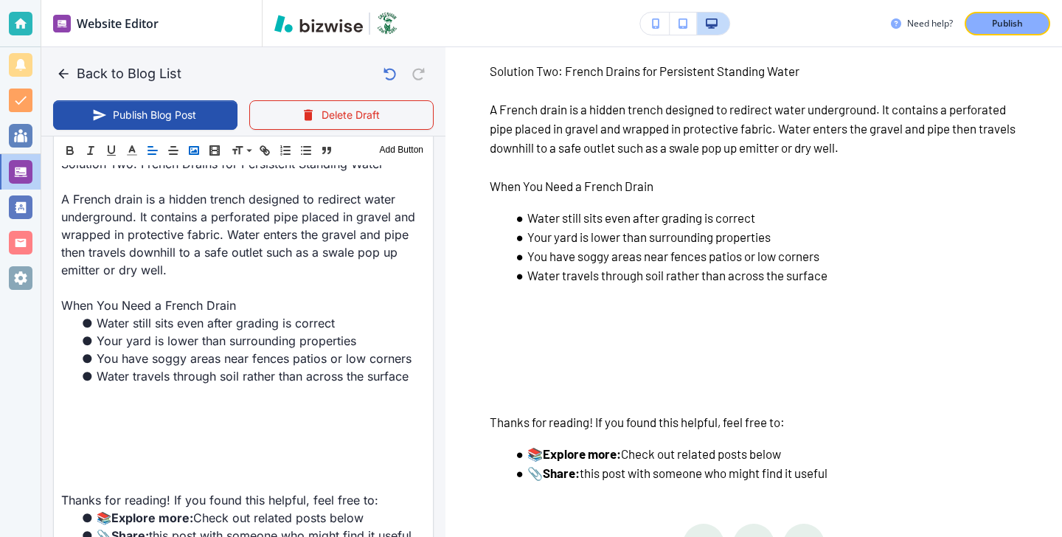
click at [191, 151] on icon "button" at bounding box center [193, 150] width 13 height 13
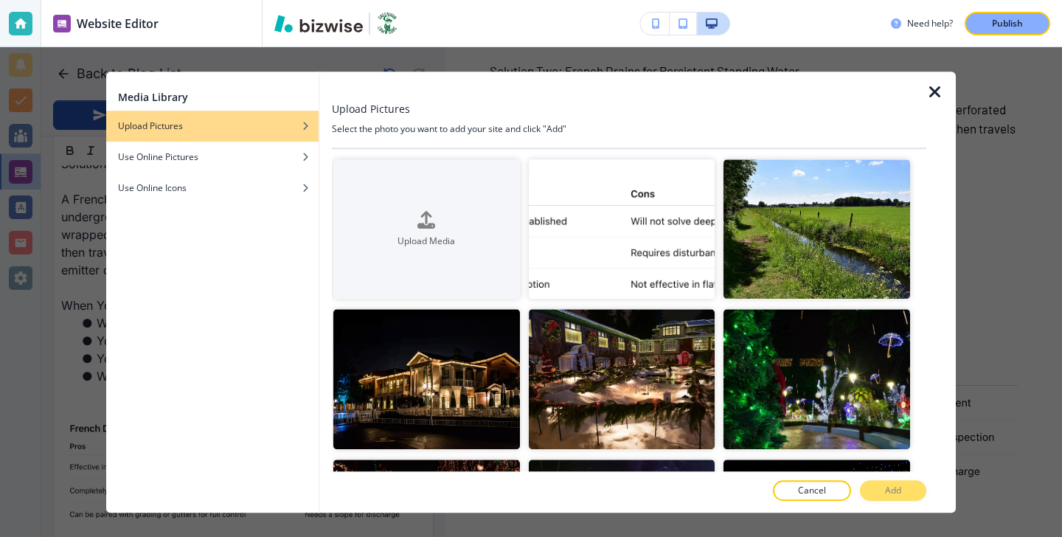
scroll to position [1514, 0]
click at [939, 94] on icon "button" at bounding box center [935, 92] width 18 height 18
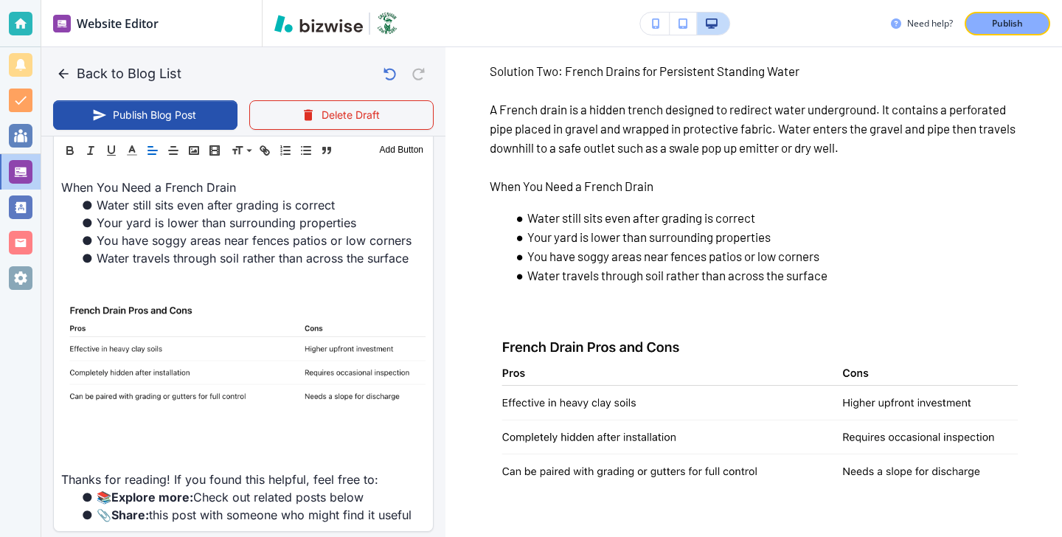
scroll to position [1731, 0]
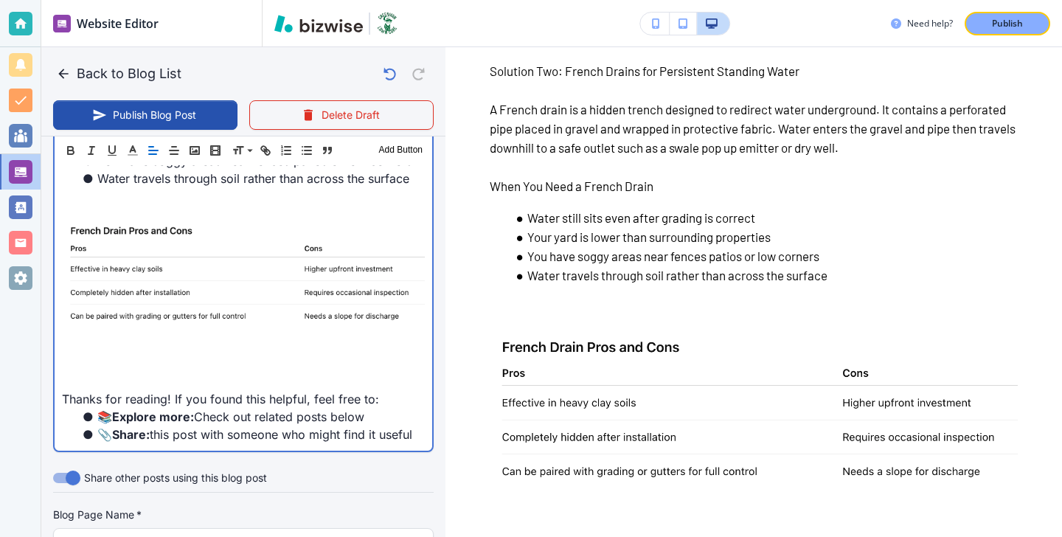
click at [279, 338] on p at bounding box center [243, 346] width 363 height 18
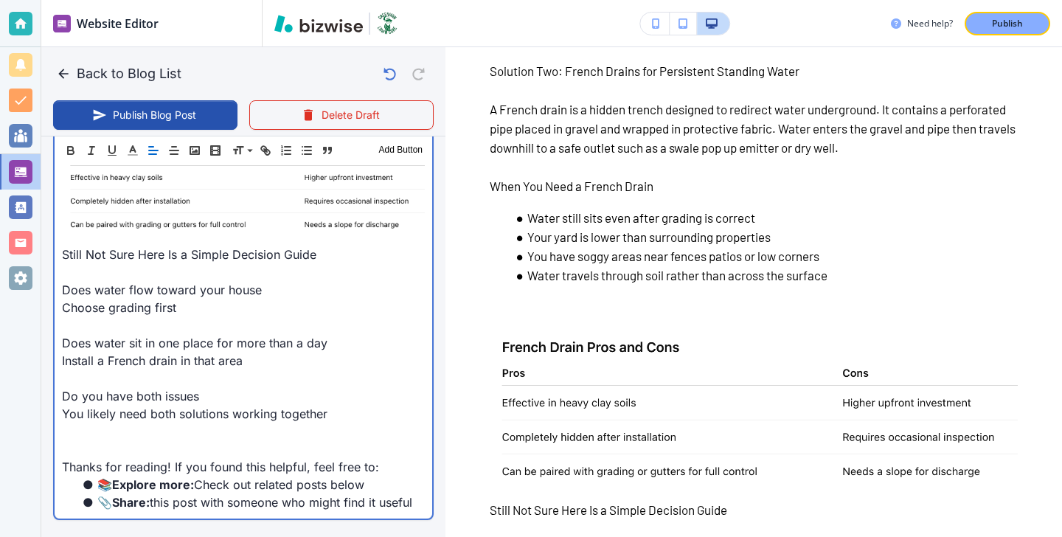
scroll to position [1816, 0]
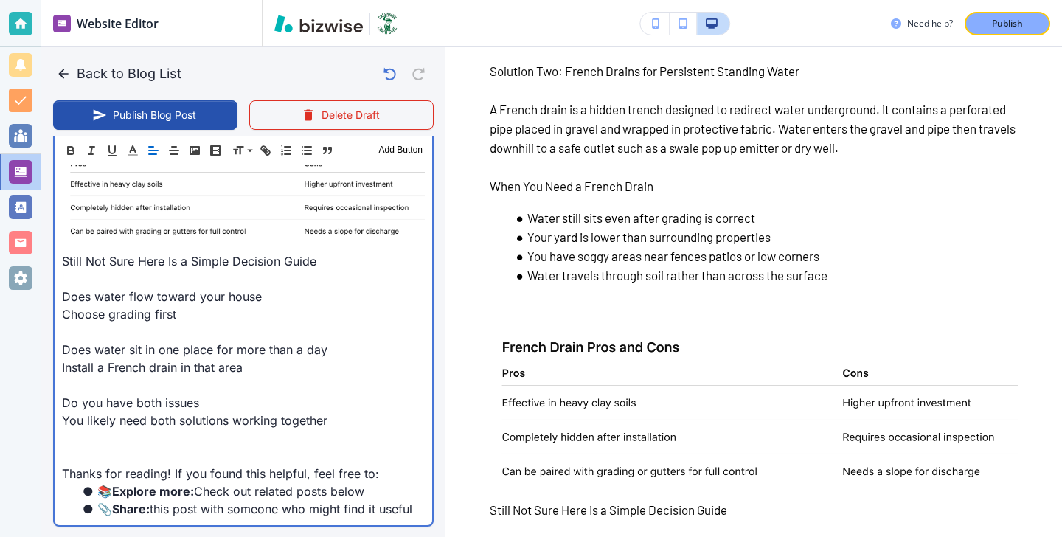
click at [208, 393] on p at bounding box center [243, 385] width 363 height 18
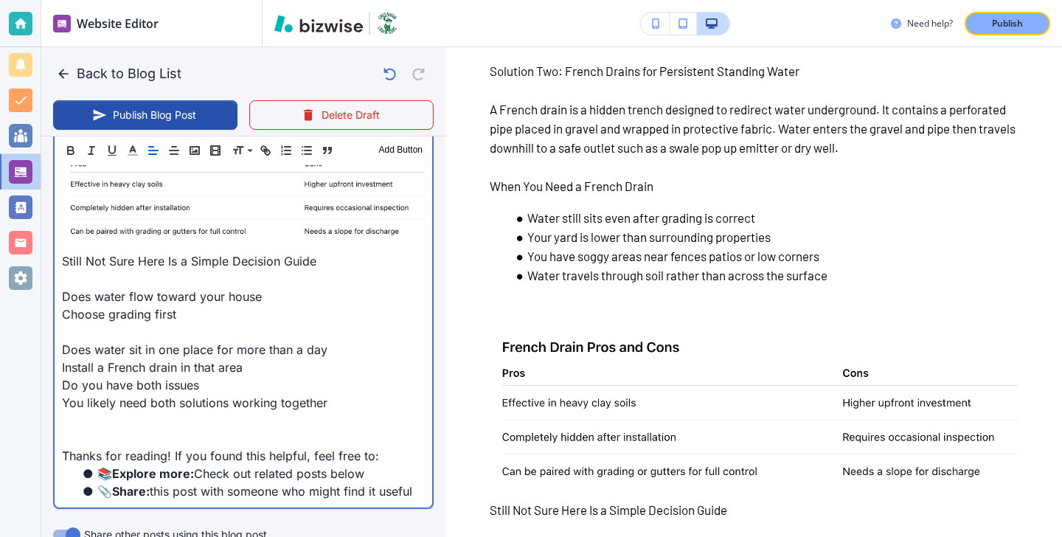
click at [176, 344] on p "Does water sit in one place for more than a day" at bounding box center [243, 350] width 363 height 18
click at [170, 341] on p at bounding box center [243, 332] width 363 height 18
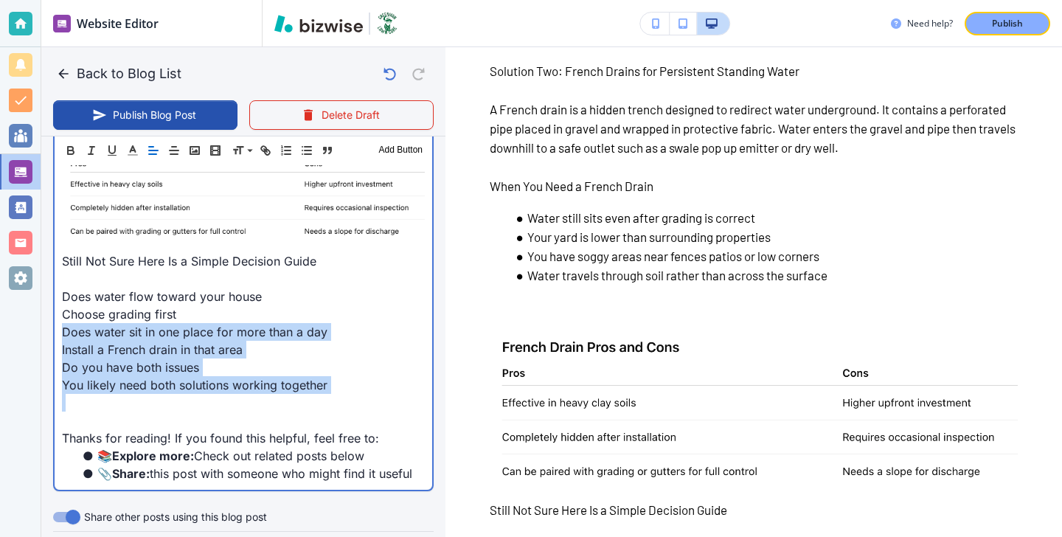
drag, startPoint x: 335, startPoint y: 398, endPoint x: 229, endPoint y: 319, distance: 132.8
click at [229, 319] on p "Choose grading first" at bounding box center [243, 314] width 363 height 18
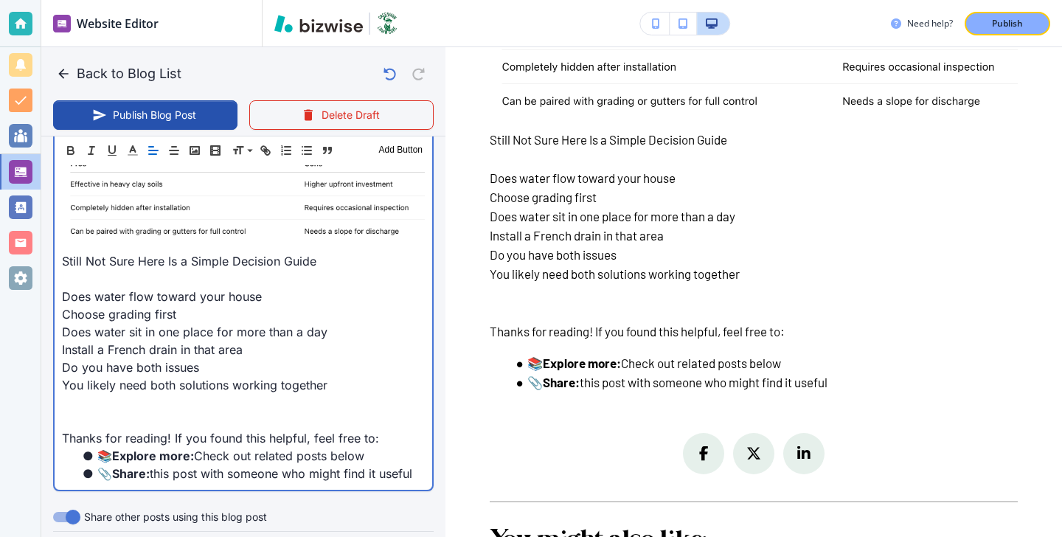
scroll to position [1829, 0]
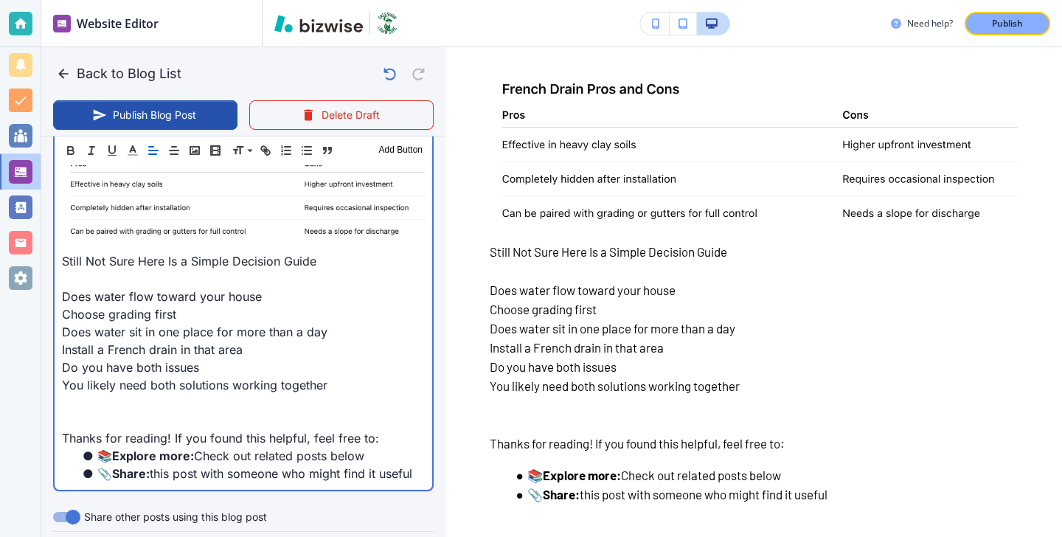
click at [219, 272] on p at bounding box center [243, 279] width 363 height 18
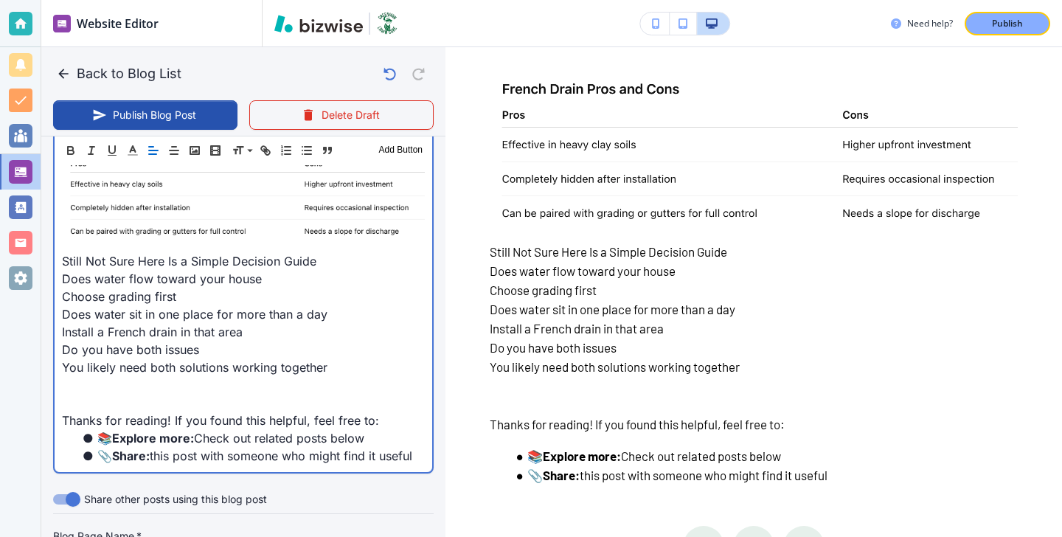
click at [337, 360] on p "You likely need both solutions working together" at bounding box center [243, 367] width 363 height 18
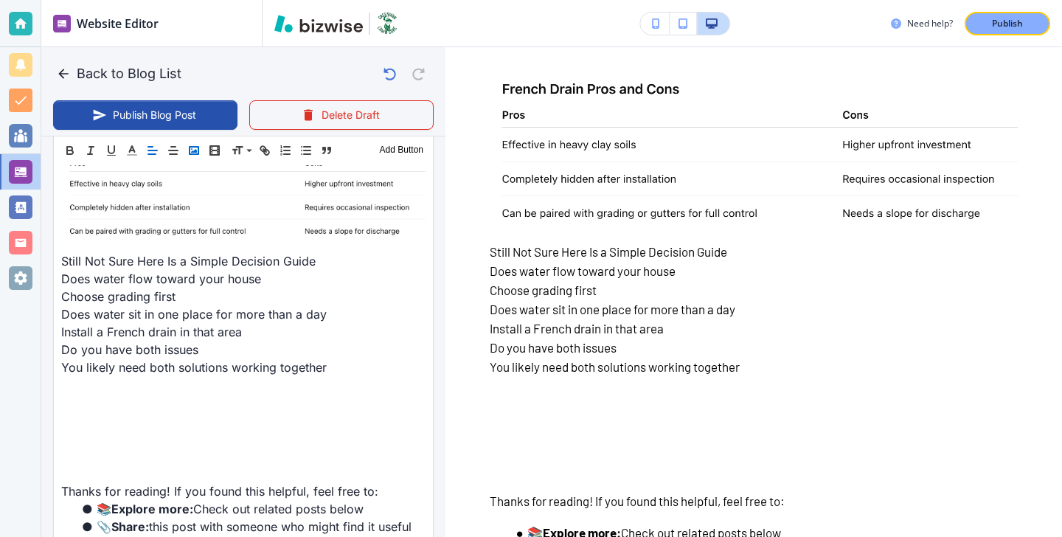
click at [197, 150] on icon "button" at bounding box center [193, 150] width 13 height 13
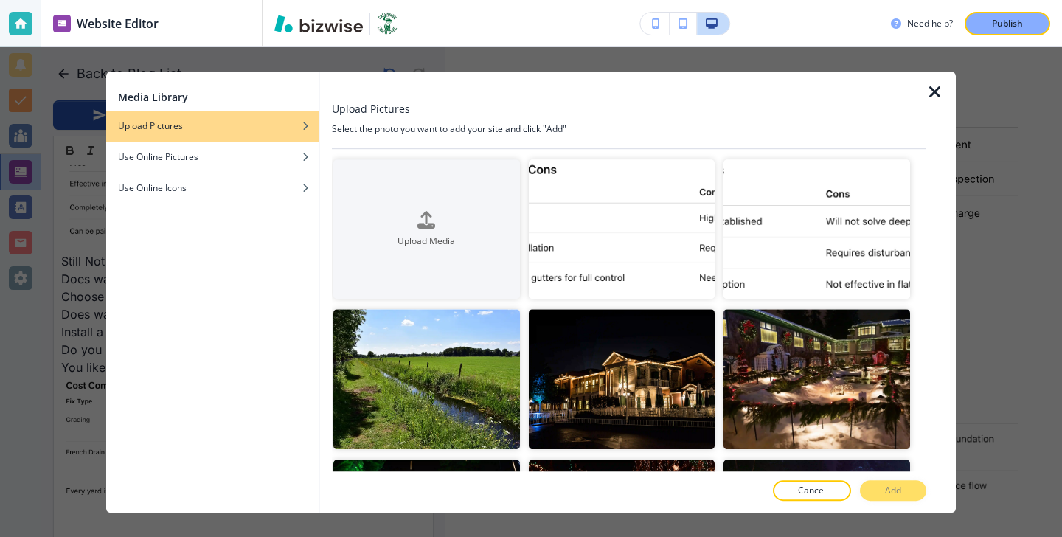
scroll to position [1798, 0]
click at [947, 88] on div at bounding box center [940, 292] width 29 height 441
click at [934, 89] on icon "button" at bounding box center [935, 92] width 18 height 18
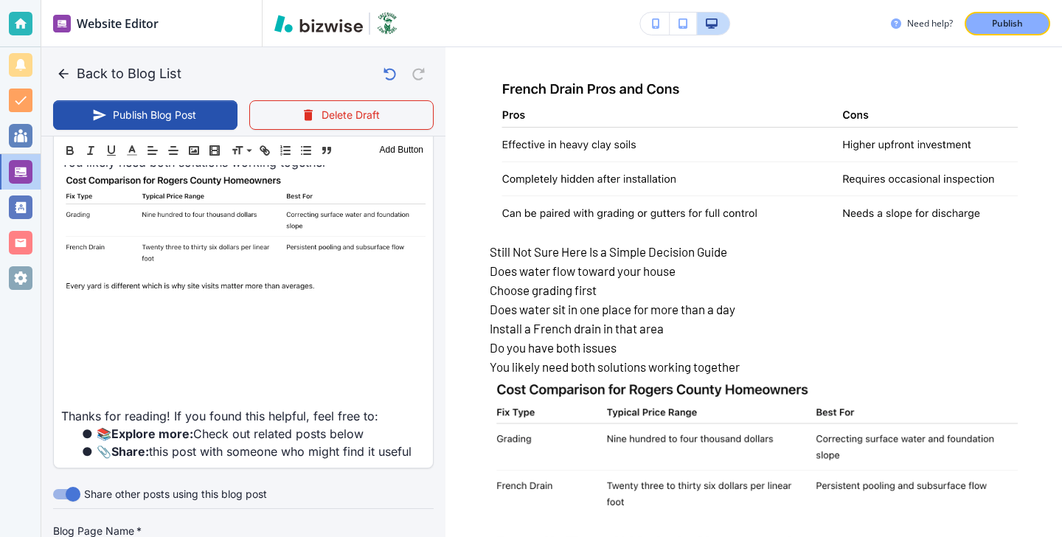
scroll to position [2019, 0]
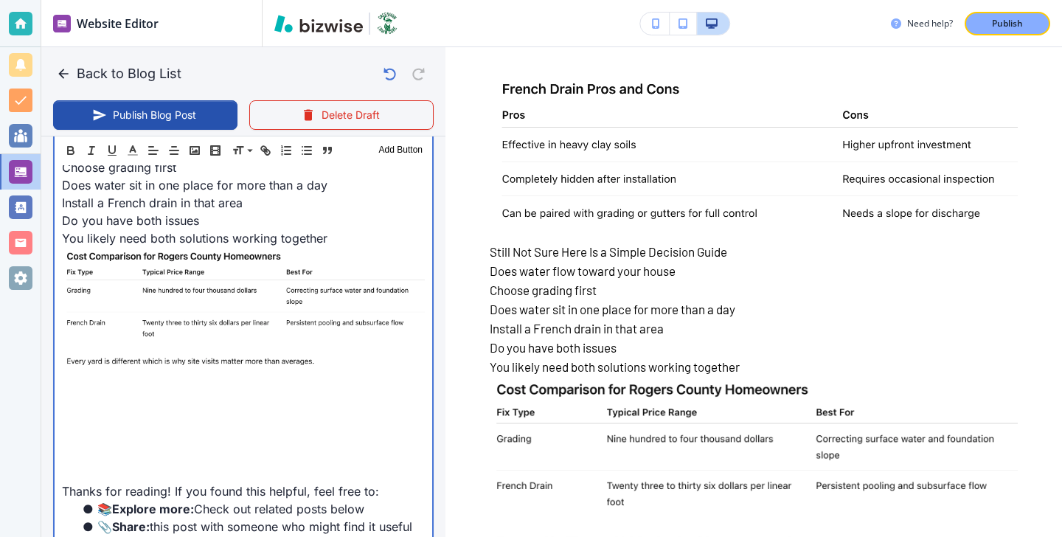
click at [344, 359] on p "You likely need both solutions working together" at bounding box center [243, 302] width 363 height 147
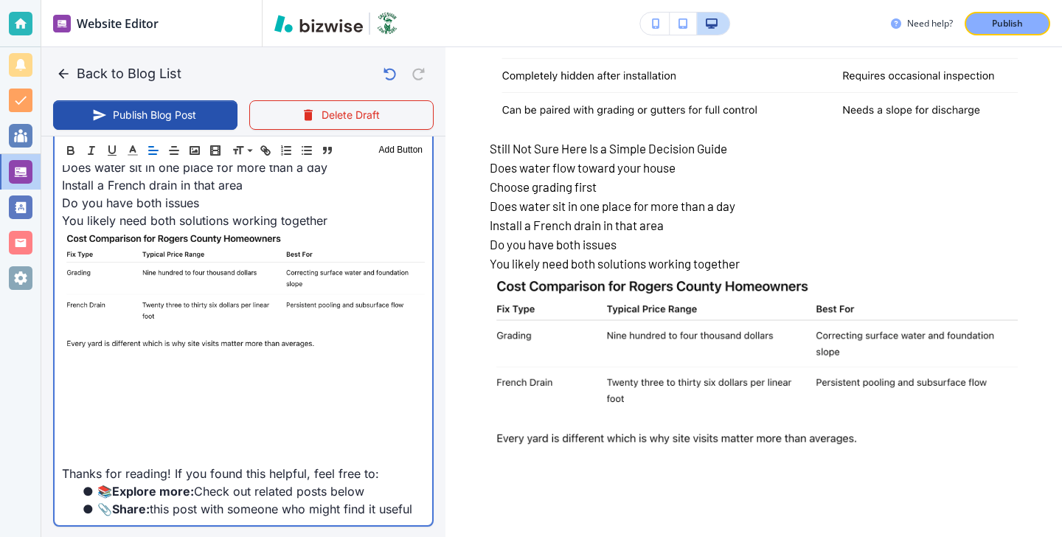
scroll to position [1951, 0]
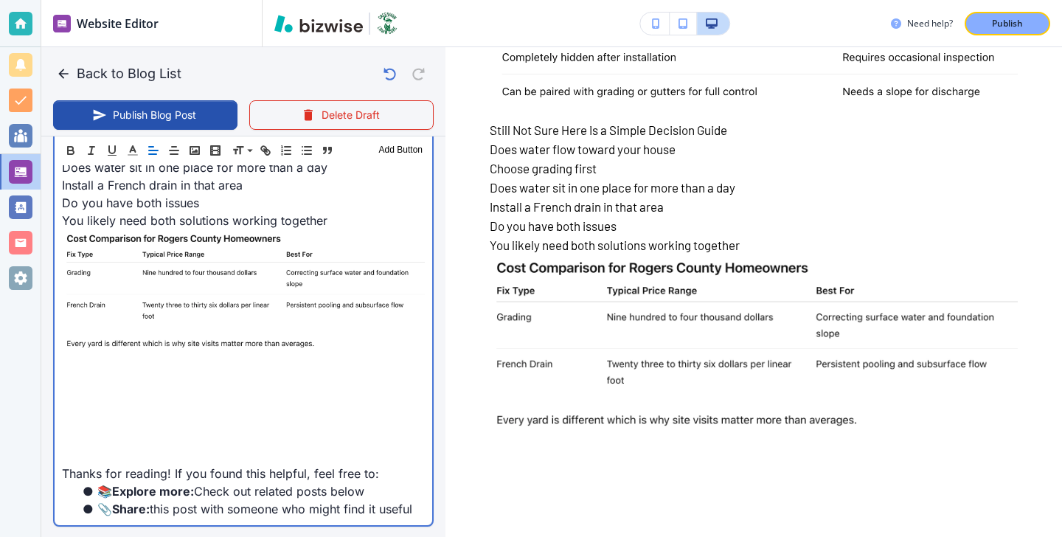
click at [340, 228] on p "You likely need both solutions working together" at bounding box center [243, 285] width 363 height 147
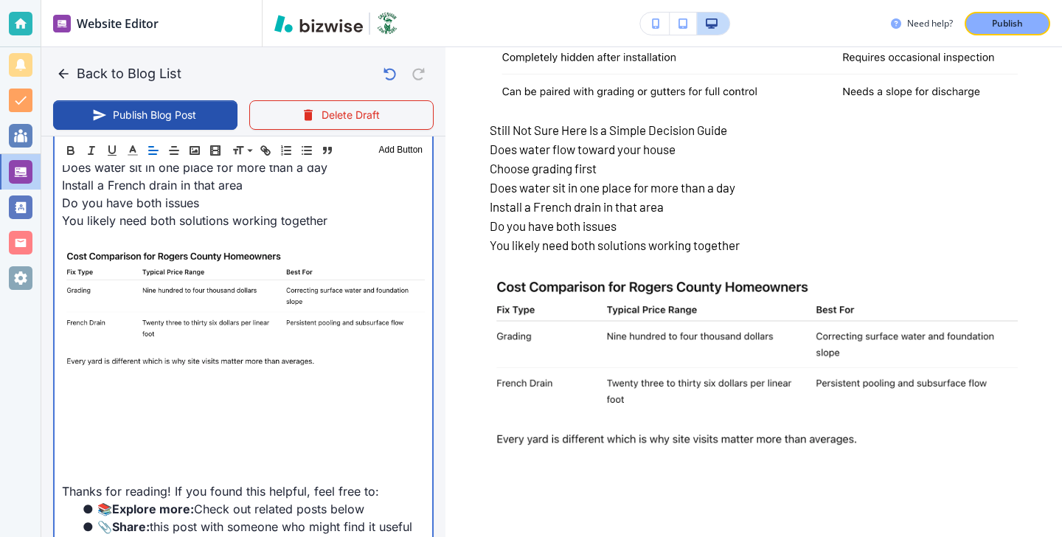
click at [215, 390] on p at bounding box center [243, 385] width 363 height 18
type input "[DATE] 03:25 PM"
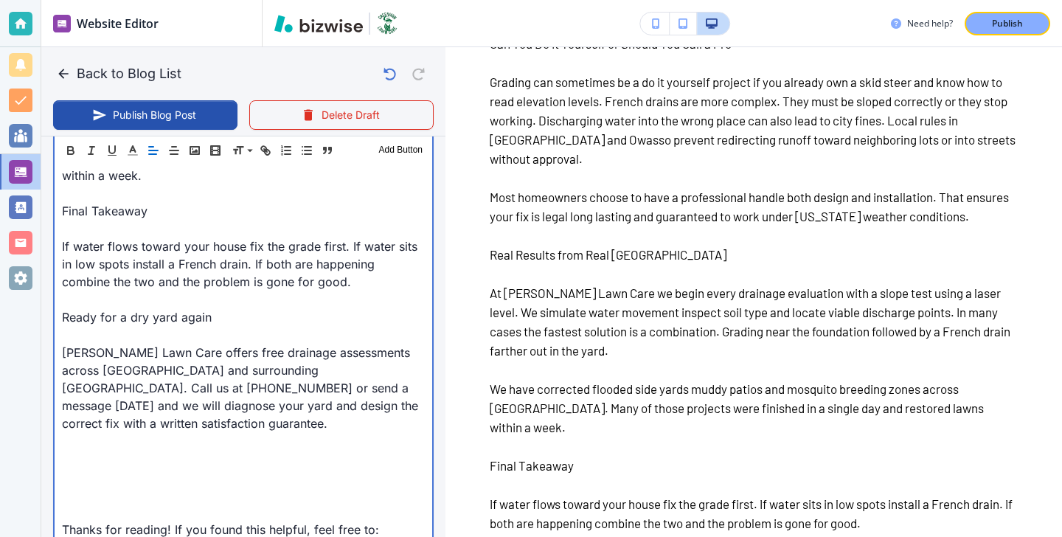
scroll to position [2615, 0]
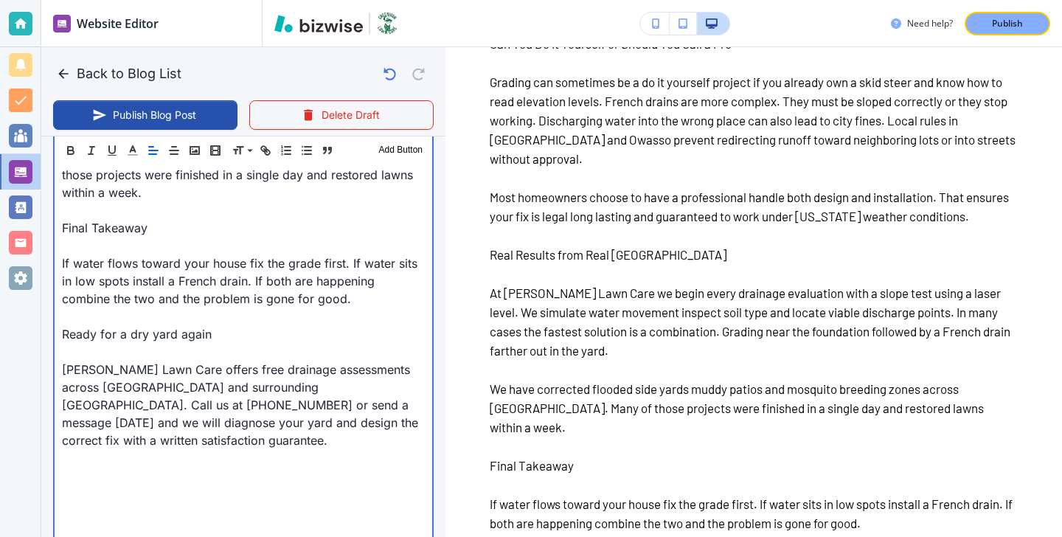
click at [145, 343] on p at bounding box center [243, 352] width 363 height 18
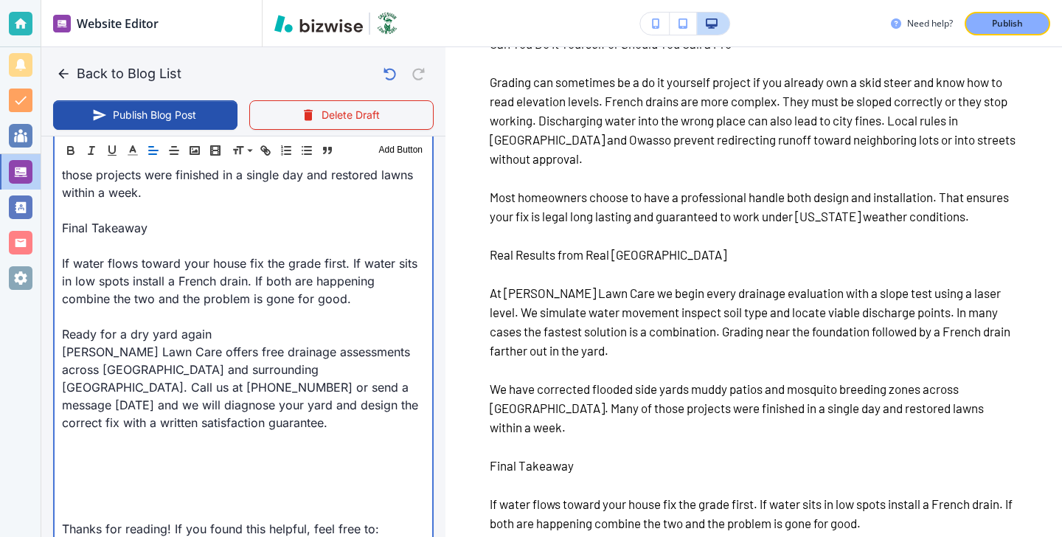
click at [116, 237] on p at bounding box center [243, 246] width 363 height 18
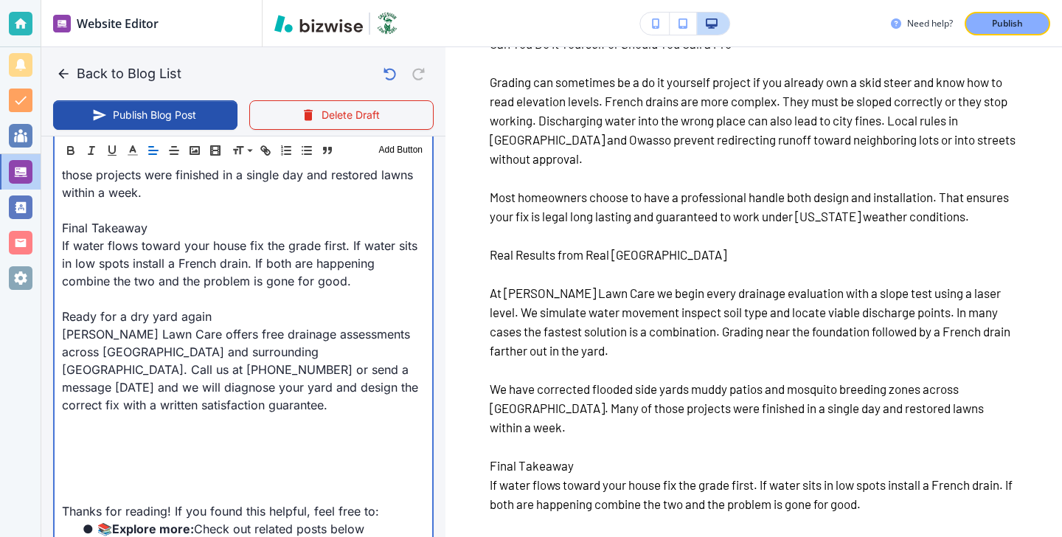
click at [230, 307] on p "Ready for a dry yard again" at bounding box center [243, 316] width 363 height 18
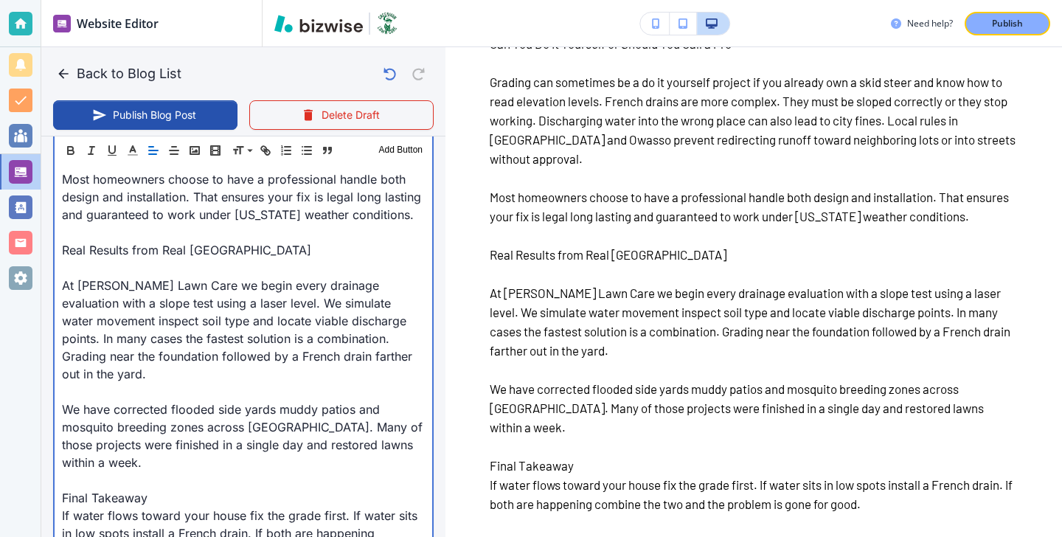
scroll to position [2336, 0]
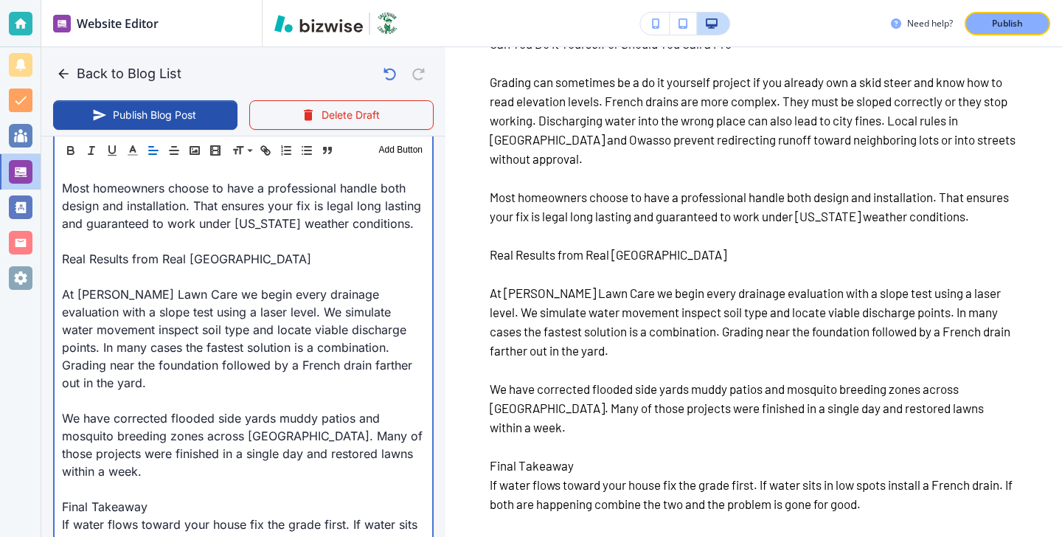
click at [209, 276] on p at bounding box center [243, 277] width 363 height 18
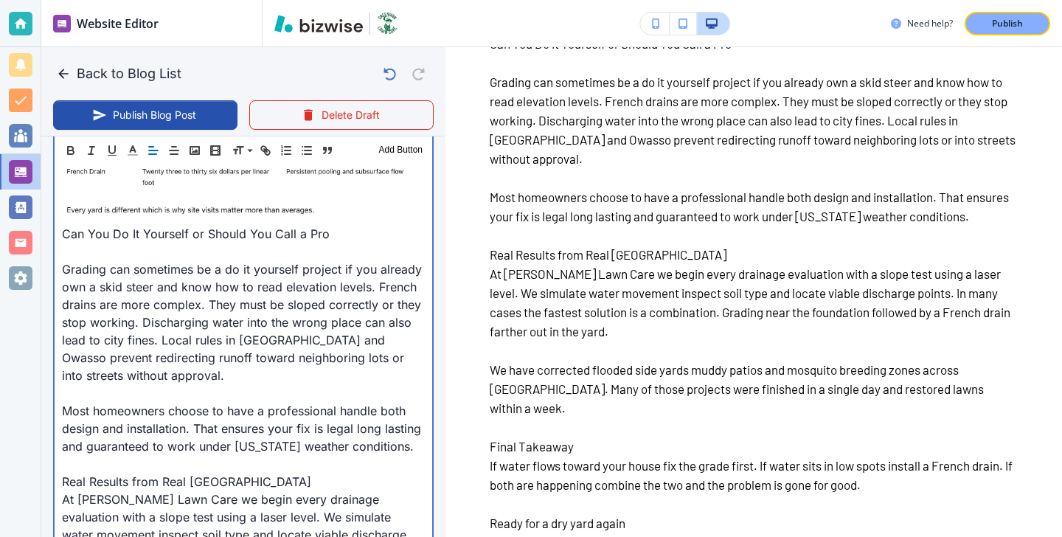
scroll to position [2108, 0]
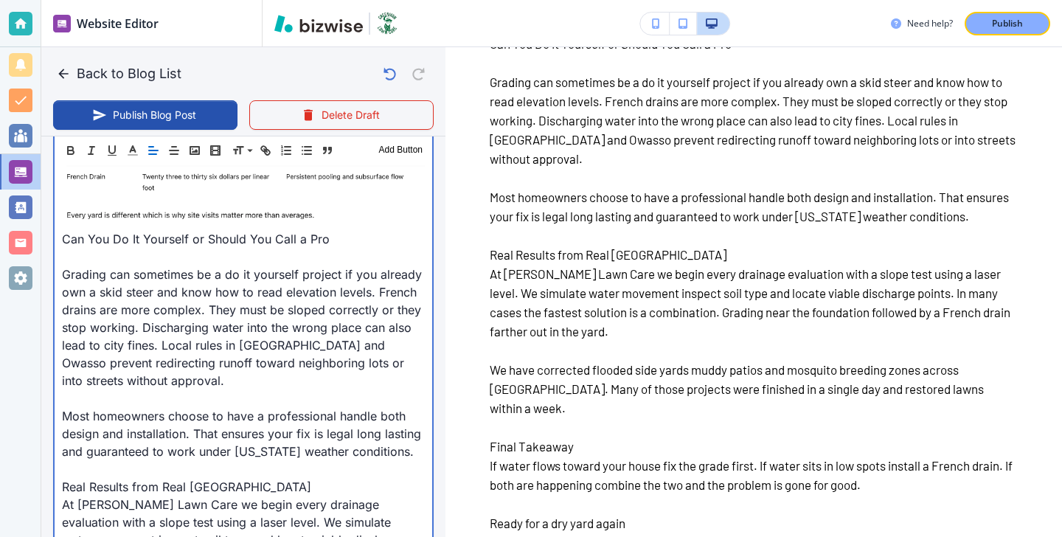
click at [118, 252] on p at bounding box center [243, 257] width 363 height 18
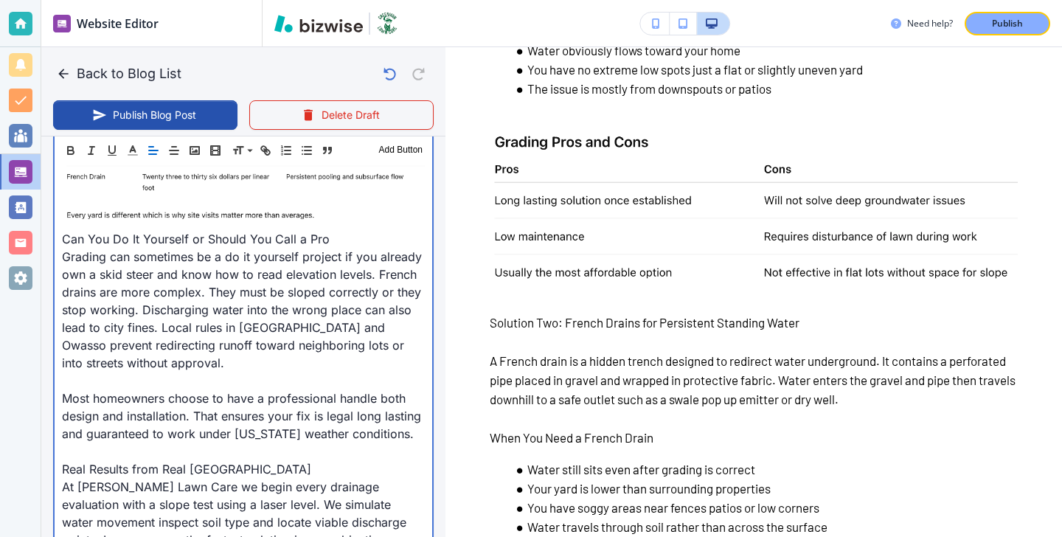
scroll to position [1491, 0]
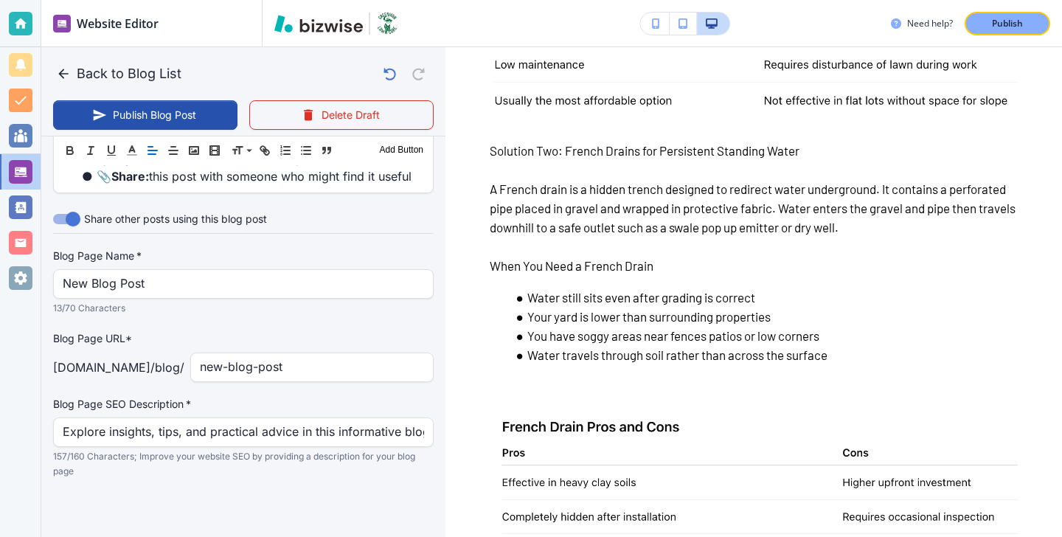
click at [237, 254] on label "Blog Page Name   *" at bounding box center [243, 255] width 380 height 15
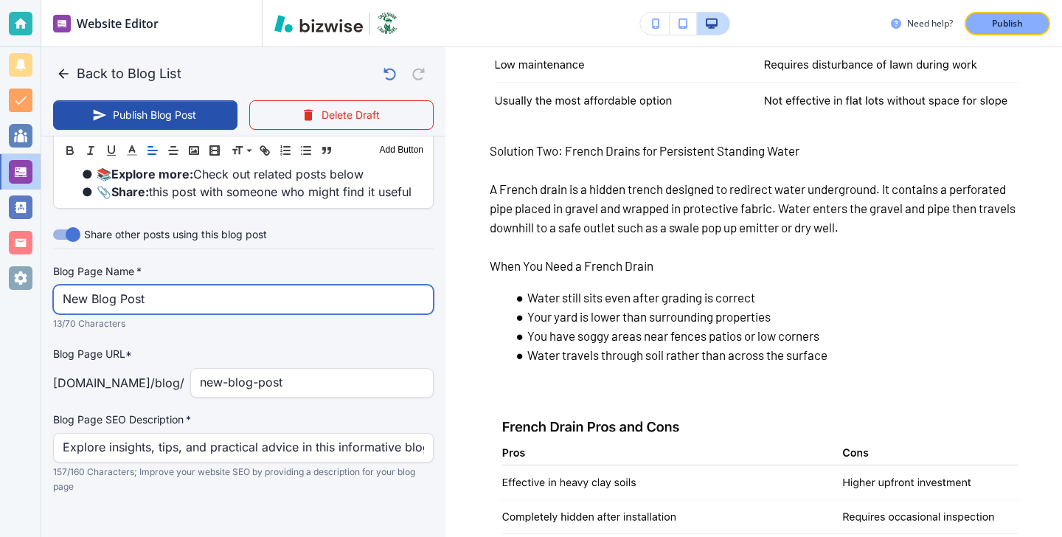
click at [237, 285] on input "New Blog Post" at bounding box center [243, 299] width 361 height 28
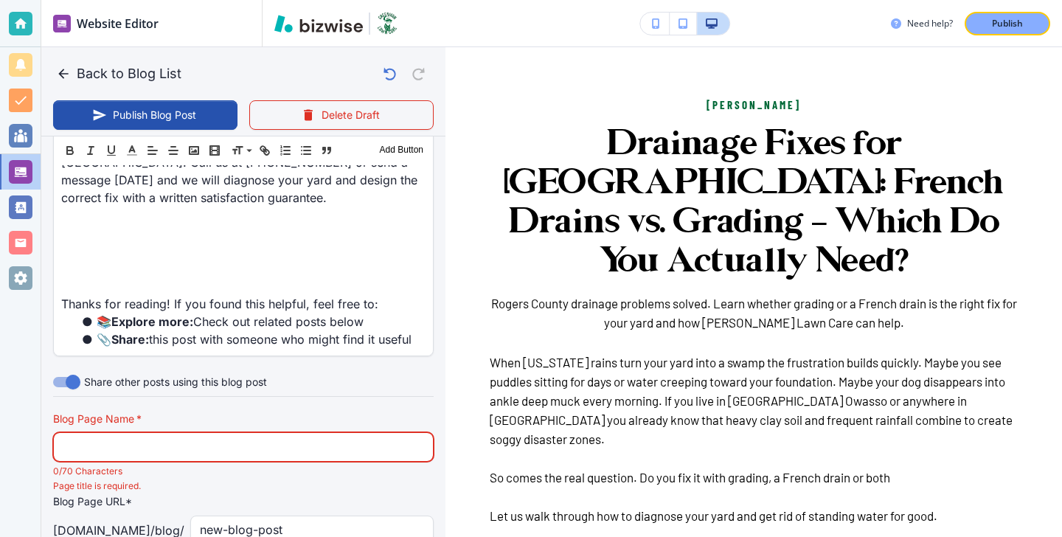
scroll to position [310, 0]
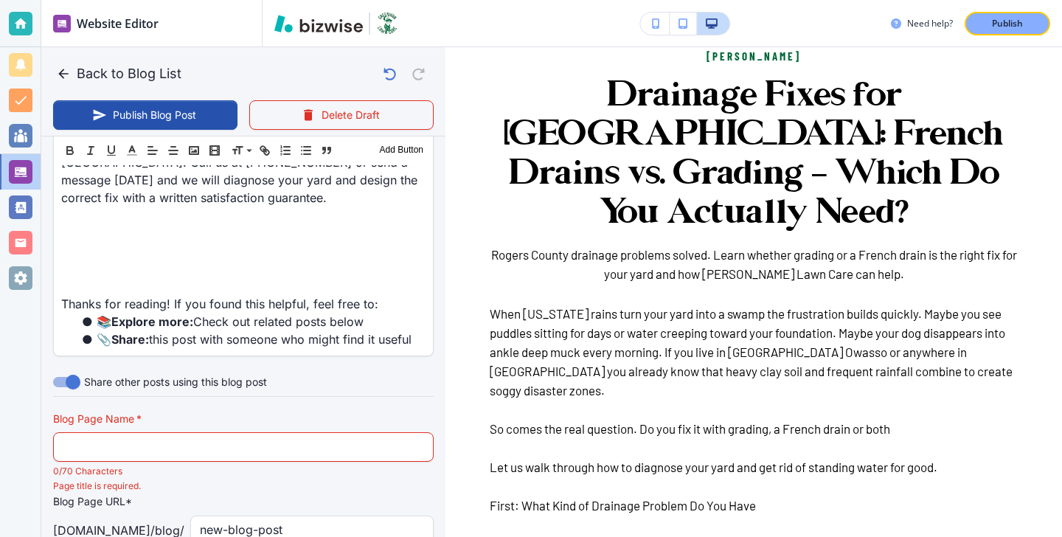
drag, startPoint x: 890, startPoint y: 216, endPoint x: 532, endPoint y: 77, distance: 383.7
click at [532, 77] on h3 "Drainage Fixes for [GEOGRAPHIC_DATA]: French Drains vs. Grading — Which Do You …" at bounding box center [754, 155] width 528 height 156
copy h3 "Drainage Fixes for [GEOGRAPHIC_DATA]: French Drains vs. Grading — Which Do You …"
click at [153, 446] on div "Blog Page Name   * Blog Page Name   * 0/70 Characters" at bounding box center [243, 444] width 380 height 67
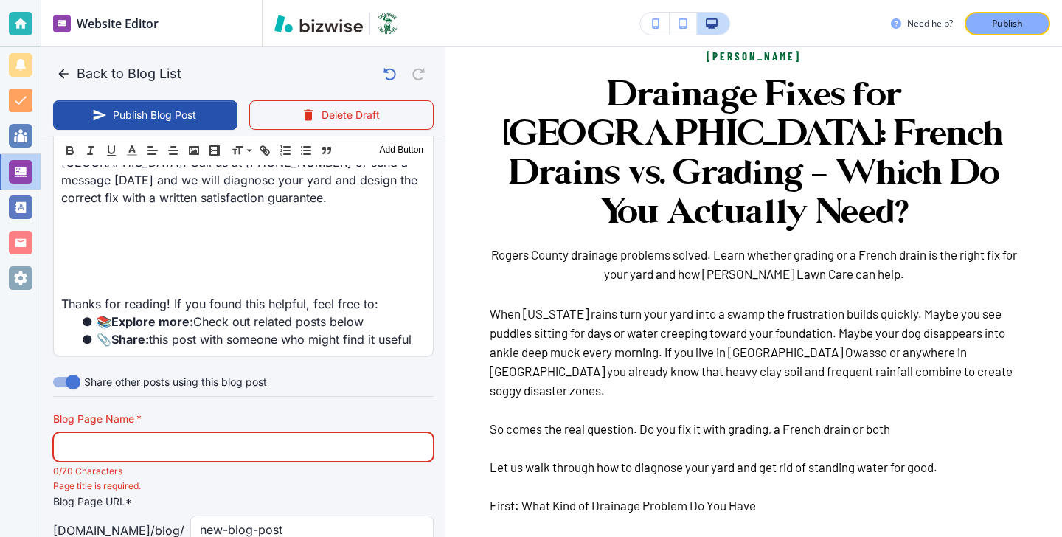
click at [156, 436] on input "text" at bounding box center [243, 447] width 361 height 28
paste input "Drainage Fixes for [GEOGRAPHIC_DATA]: French Drains vs. Grading — Wh"
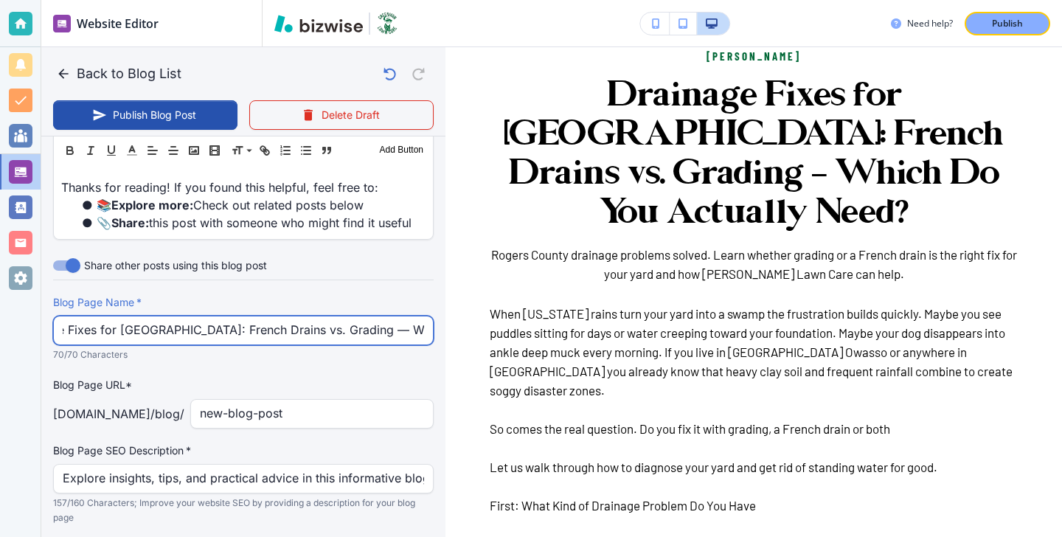
scroll to position [2899, 0]
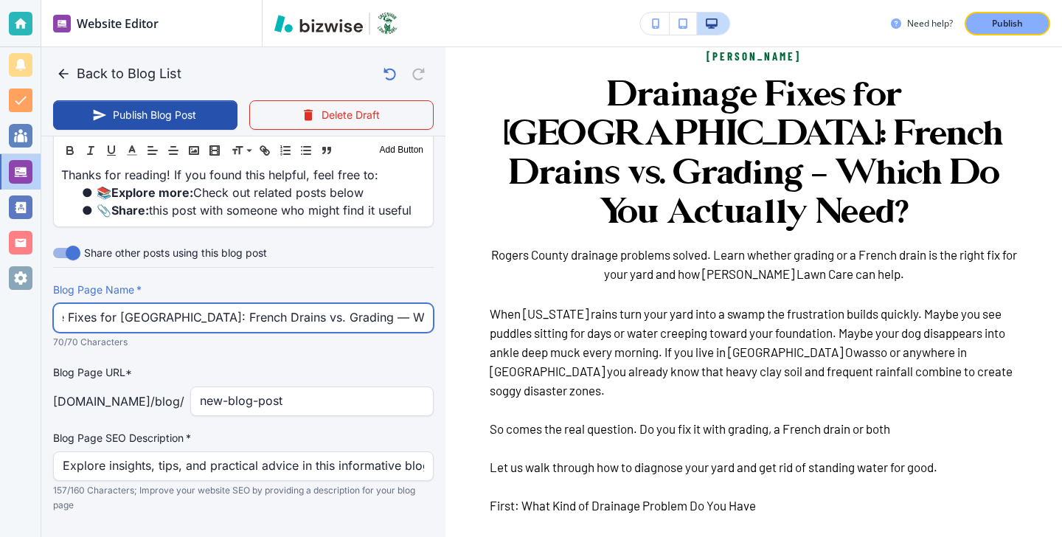
type input "Drainage Fixes for [GEOGRAPHIC_DATA]: French Drains vs. Grading — Wh"
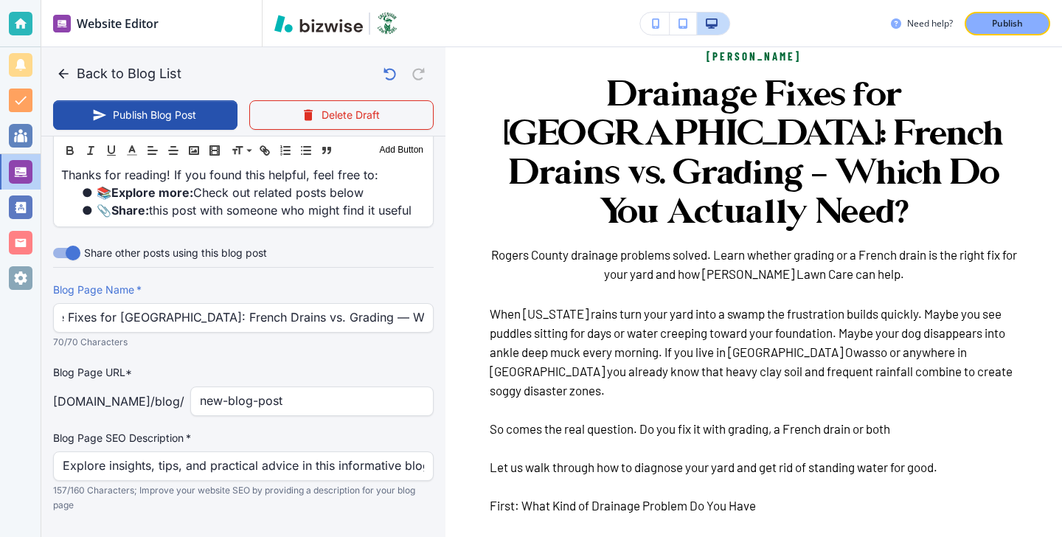
click at [327, 405] on div "Blog Page Name   * Drainage Fixes for Rogers County Yards: French Drains vs. Gr…" at bounding box center [243, 397] width 380 height 230
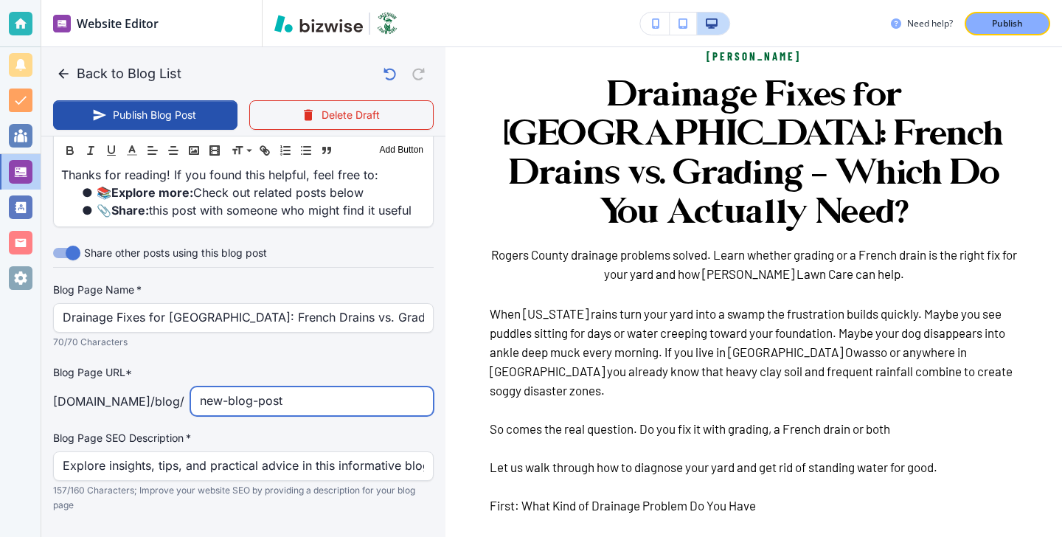
click at [327, 387] on input "new-blog-post" at bounding box center [312, 401] width 224 height 28
type input "[DATE] 03:26 PM"
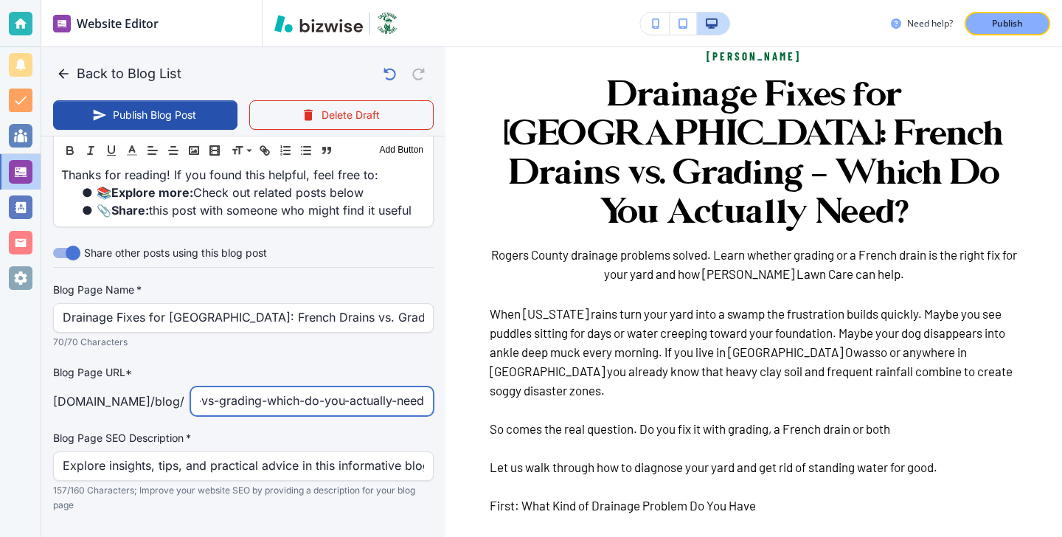
type input "drainage-fixes-for-rogers-county-yards-french-drains-vs-grading-which-do-you-ac…"
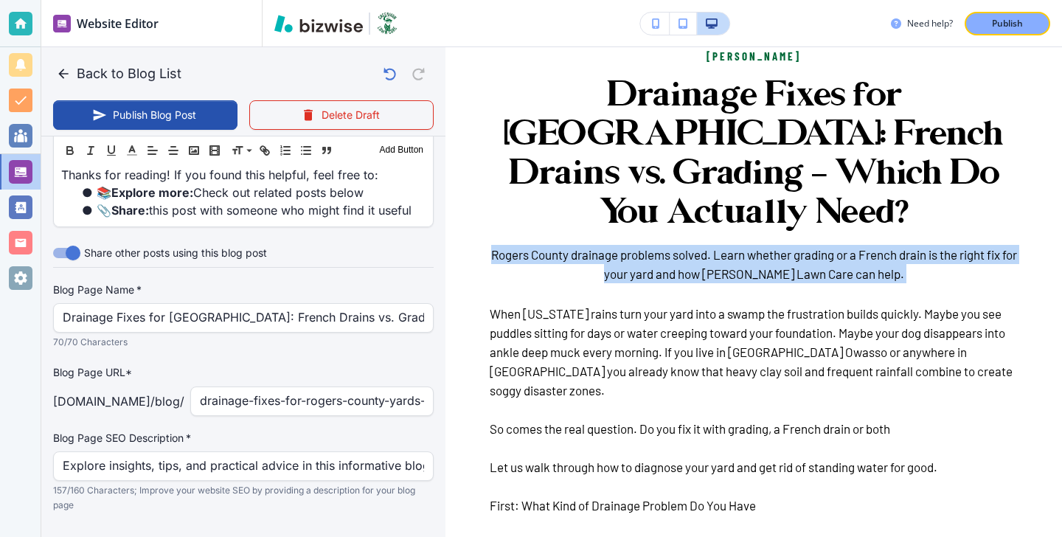
drag, startPoint x: 490, startPoint y: 252, endPoint x: 846, endPoint y: 293, distance: 358.5
copy h6 "Rogers County drainage problems solved. Learn whether grading or a French drain…"
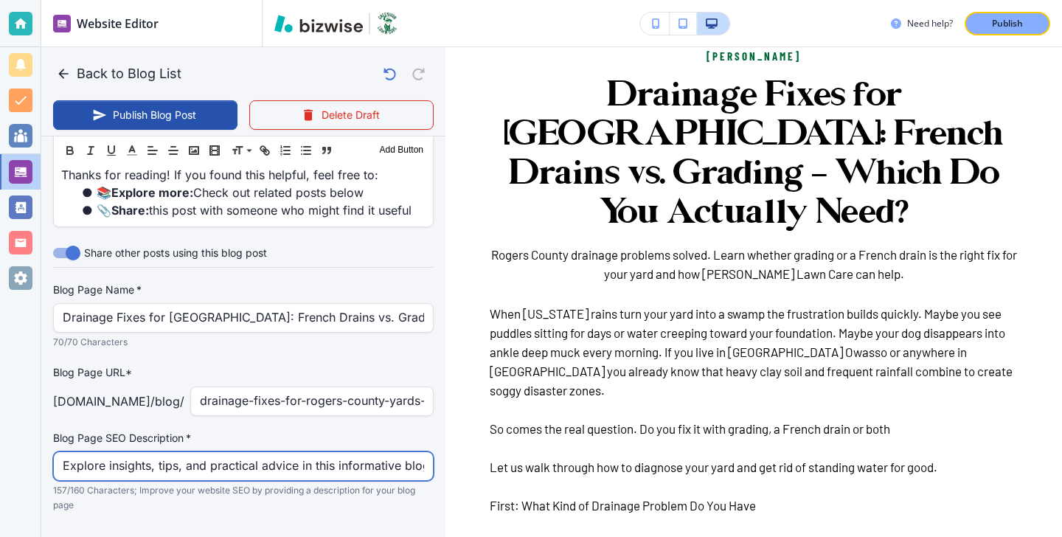
click at [405, 452] on input "Explore insights, tips, and practical advice in this informative blog post. Dis…" at bounding box center [243, 466] width 361 height 28
type input "[DATE] 03:27 PM"
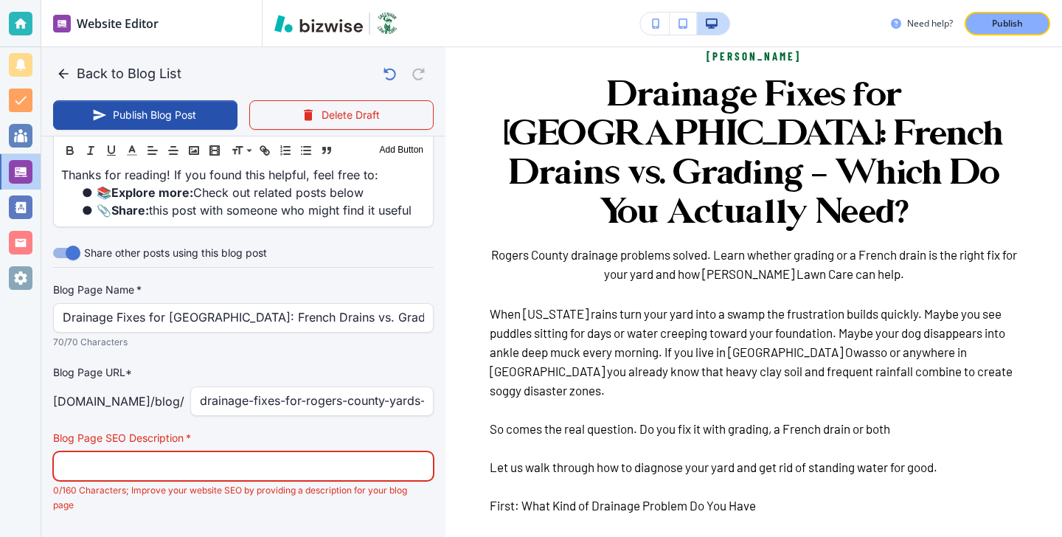
paste input "Rogers County drainage problems solved. Learn whether grading or a French drain…"
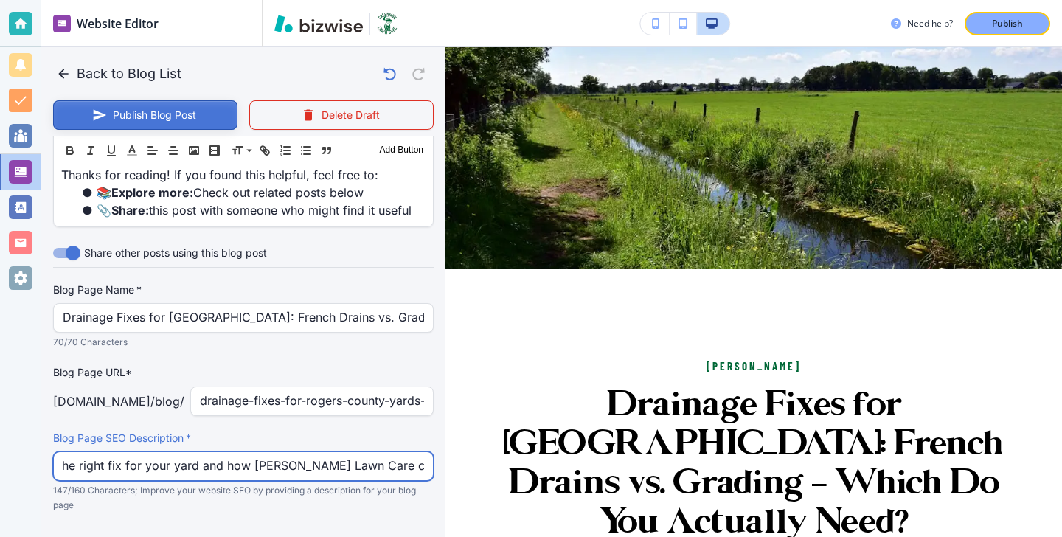
type input "Rogers County drainage problems solved. Learn whether grading or a French drain…"
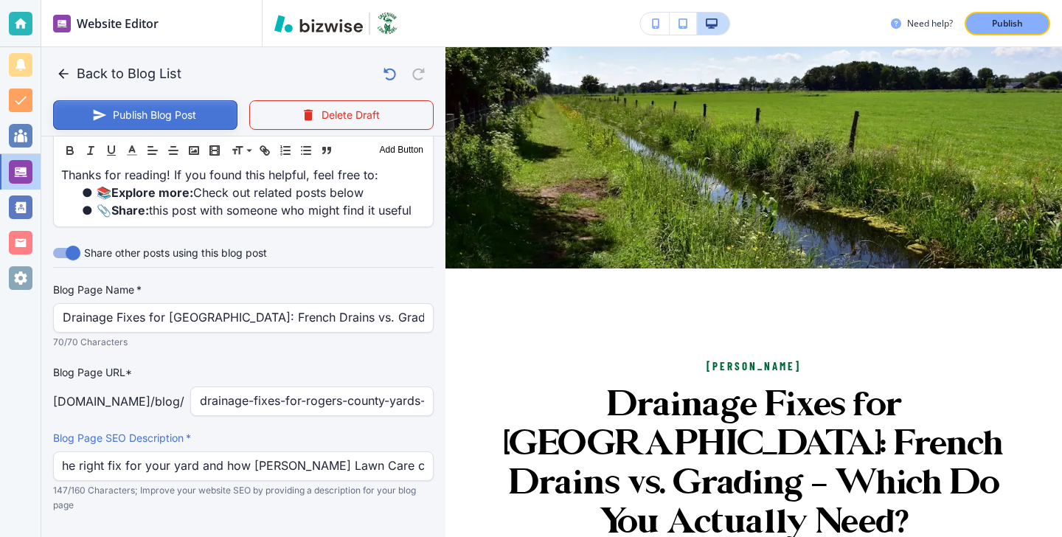
click at [156, 121] on button "Publish Blog Post" at bounding box center [145, 114] width 184 height 29
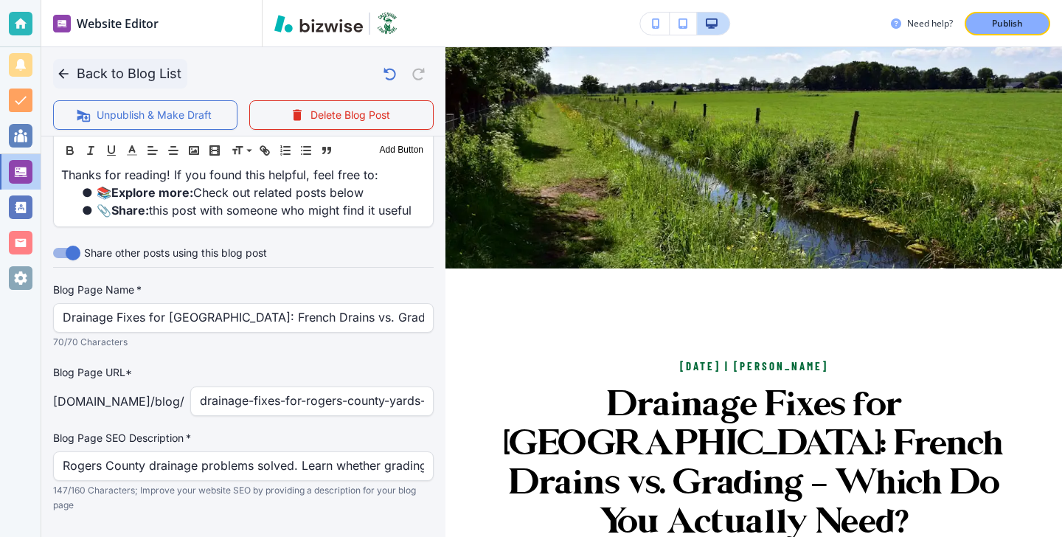
click at [70, 72] on icon "button" at bounding box center [63, 73] width 15 height 15
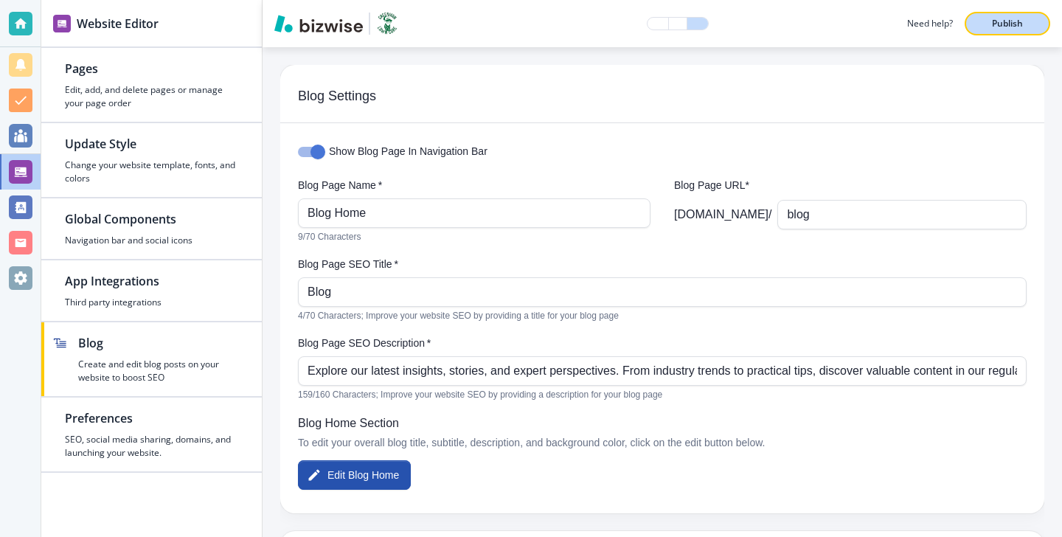
click at [1036, 14] on button "Publish" at bounding box center [1007, 24] width 86 height 24
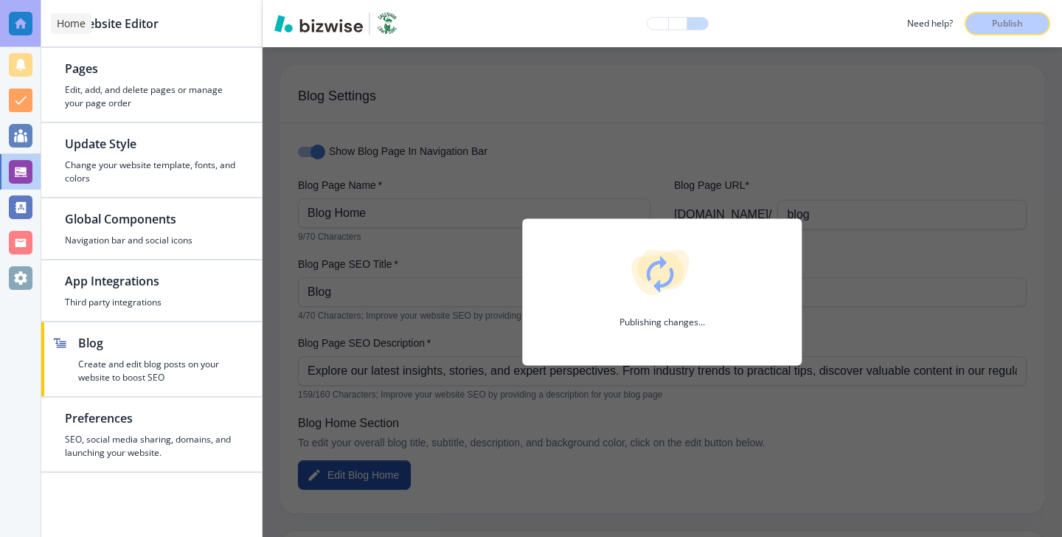
click at [24, 23] on div at bounding box center [21, 24] width 24 height 24
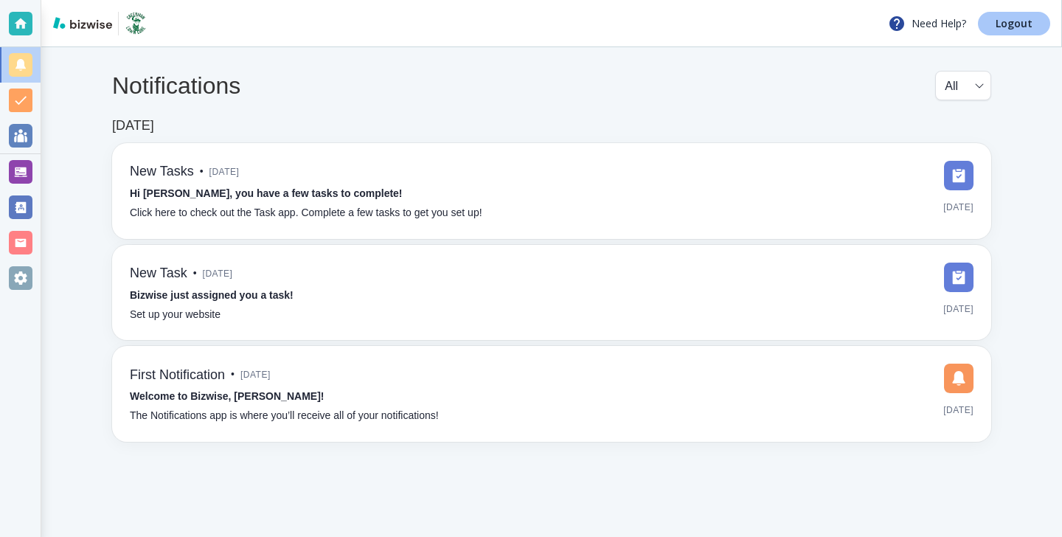
click at [1005, 31] on link "Logout" at bounding box center [1014, 24] width 72 height 24
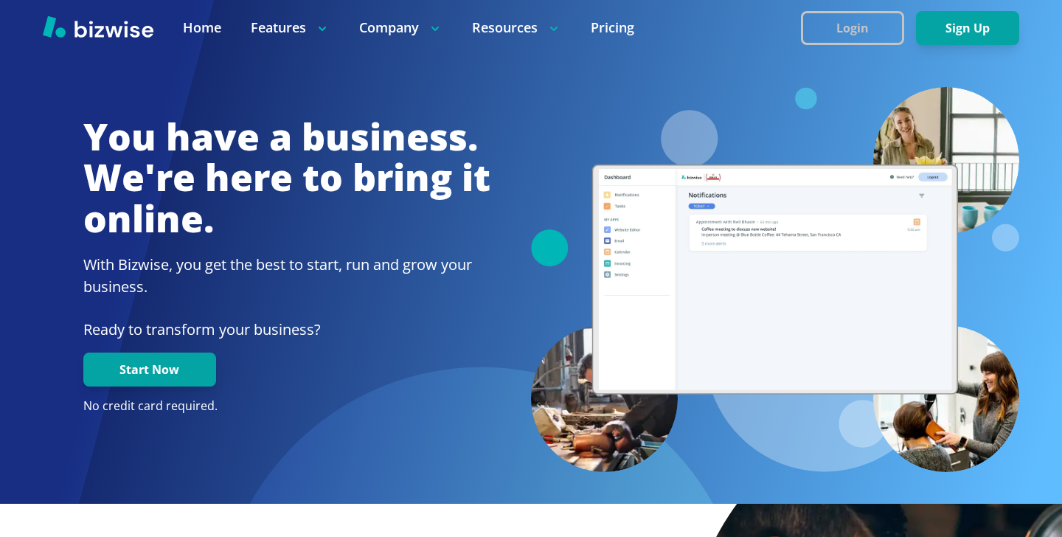
click at [864, 28] on button "Login" at bounding box center [852, 28] width 103 height 34
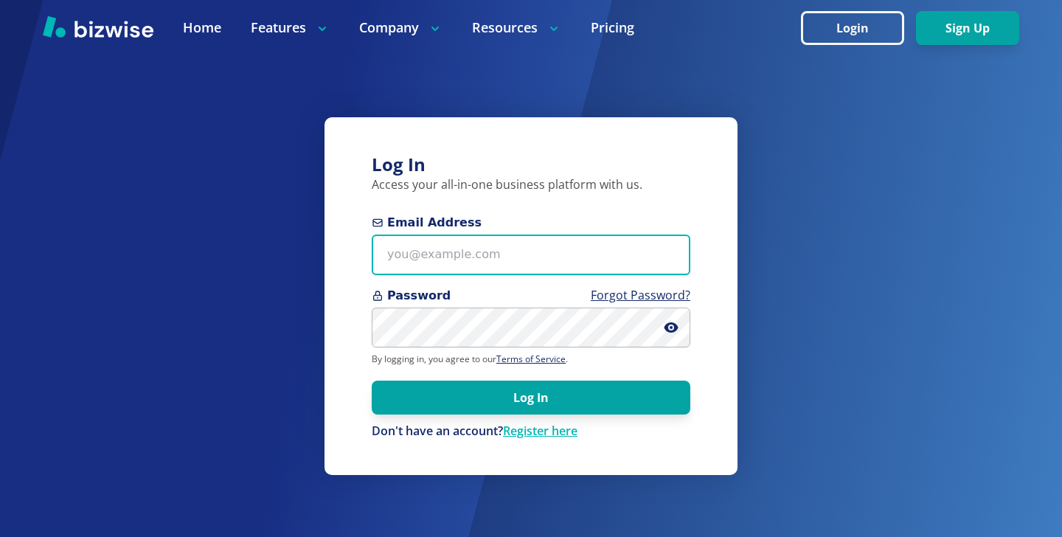
click at [529, 243] on input "Email Address" at bounding box center [531, 254] width 318 height 41
paste input "premierkeen@gmail.com"
type input "premierkeen@gmail.com"
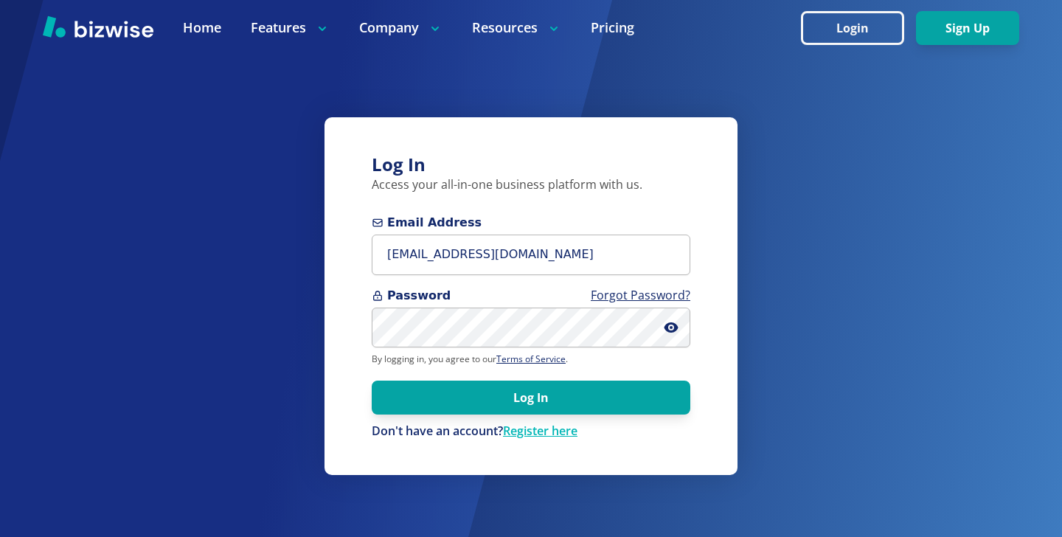
click at [519, 352] on form "Email Address premierkeen@gmail.com Password Forgot Password? By logging in, yo…" at bounding box center [531, 327] width 318 height 226
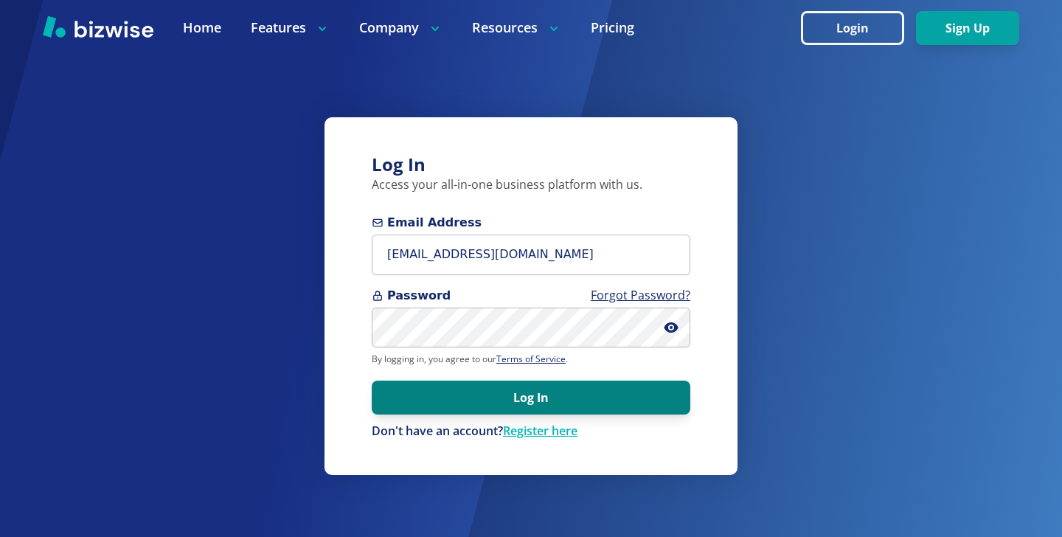
click at [539, 397] on button "Log In" at bounding box center [531, 397] width 318 height 34
